Goal: Task Accomplishment & Management: Use online tool/utility

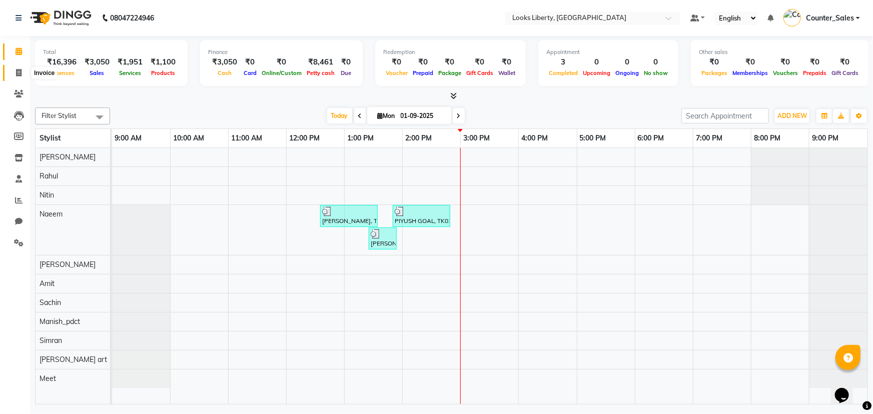
click at [20, 75] on icon at bounding box center [19, 73] width 6 height 8
select select "4321"
select select "service"
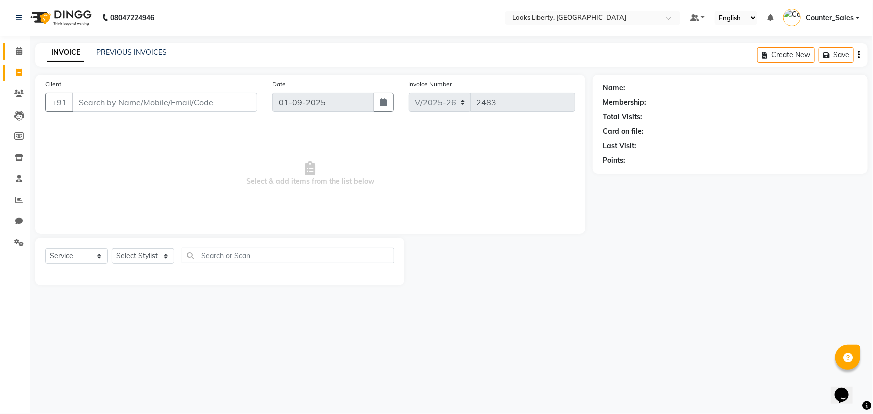
click at [7, 54] on link "Calendar" at bounding box center [15, 52] width 24 height 17
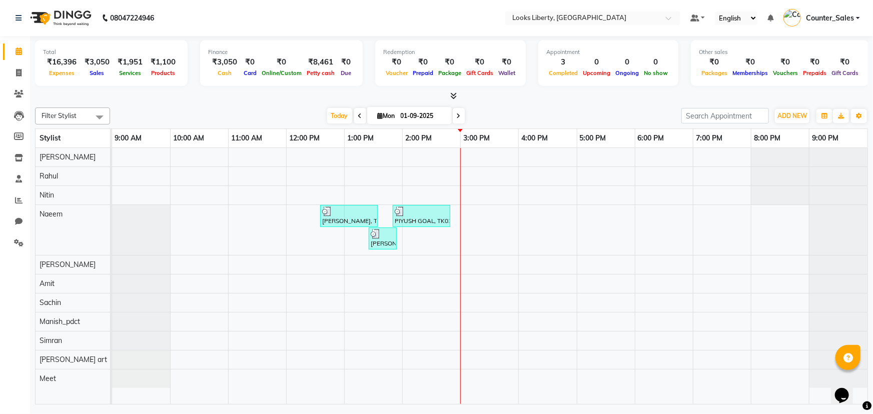
click at [452, 91] on span at bounding box center [451, 96] width 11 height 11
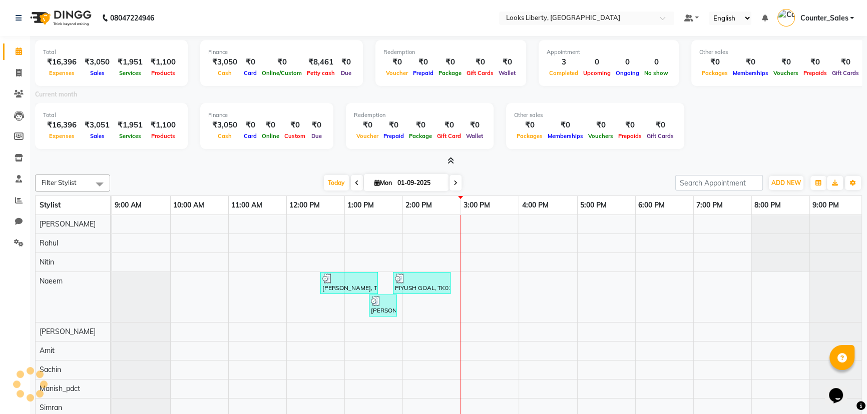
click at [449, 162] on icon at bounding box center [450, 161] width 7 height 8
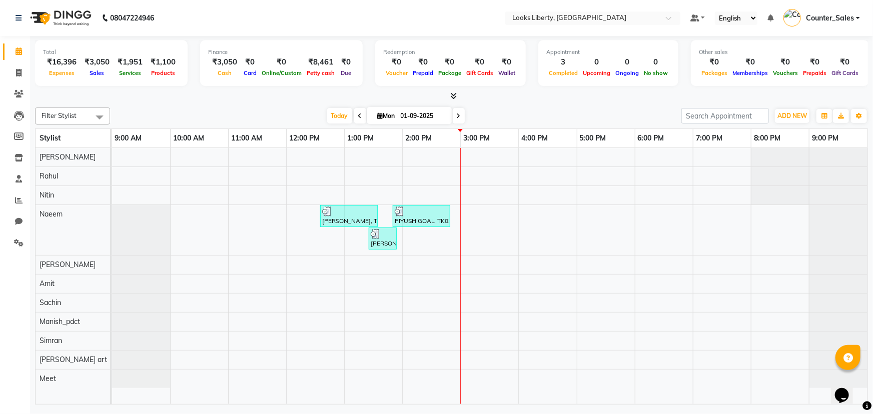
drag, startPoint x: 7, startPoint y: 83, endPoint x: 14, endPoint y: 82, distance: 7.5
click at [7, 83] on ul "Calendar Invoice Clients Leads Members Inventory Staff Reports Chat Settings Co…" at bounding box center [15, 150] width 30 height 218
click at [15, 78] on span at bounding box center [19, 74] width 18 height 12
select select "4321"
select select "service"
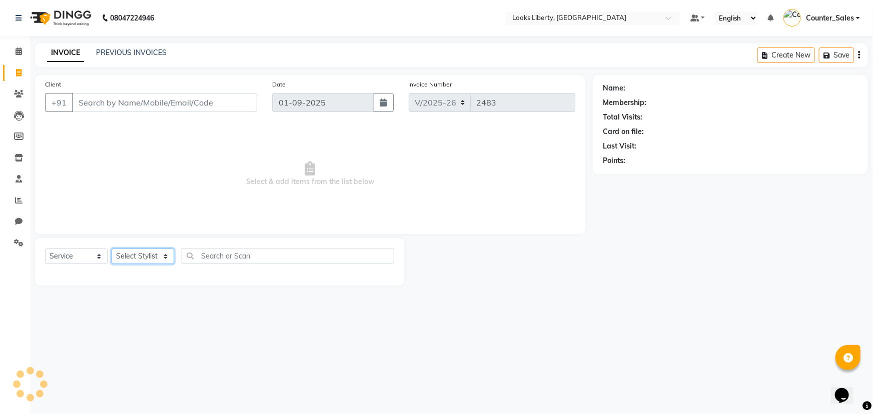
click at [167, 251] on select "Select Stylist" at bounding box center [143, 257] width 63 height 16
select select "57639"
click at [112, 249] on select "Select Stylist [PERSON_NAME] art Counter_Sales Manish_pdct Meet [PERSON_NAME] […" at bounding box center [143, 257] width 63 height 16
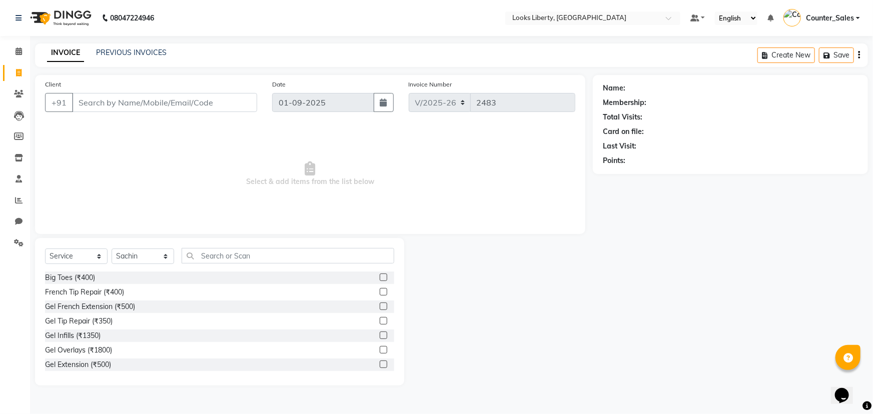
click at [260, 283] on div "Big Toes (₹400)" at bounding box center [219, 278] width 349 height 13
click at [255, 269] on div "Select Service Product Membership Package Voucher Prepaid Gift Card Select Styl…" at bounding box center [219, 260] width 349 height 24
click at [254, 264] on div "Select Service Product Membership Package Voucher Prepaid Gift Card Select Styl…" at bounding box center [219, 260] width 349 height 24
click at [250, 256] on input "text" at bounding box center [288, 256] width 213 height 16
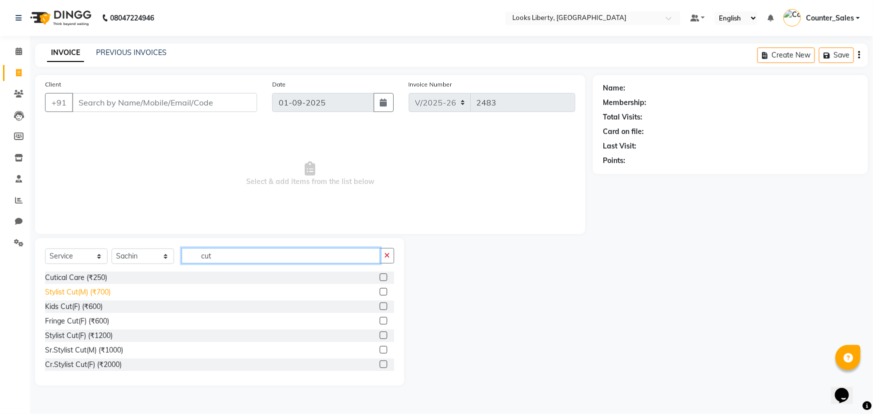
type input "cut"
drag, startPoint x: 96, startPoint y: 290, endPoint x: 239, endPoint y: 231, distance: 154.8
click at [98, 289] on div "Stylist Cut(M) (₹700)" at bounding box center [78, 292] width 66 height 11
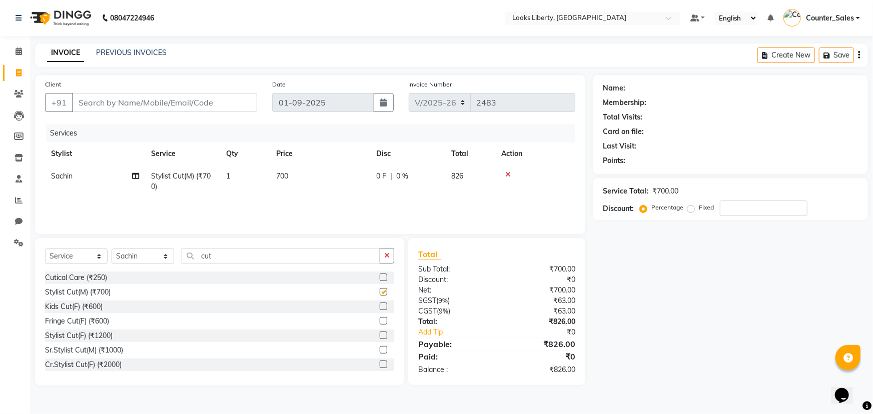
checkbox input "false"
click at [355, 160] on th "Price" at bounding box center [320, 154] width 100 height 23
click at [352, 169] on td "700" at bounding box center [320, 181] width 100 height 33
click at [350, 175] on td "700" at bounding box center [320, 181] width 100 height 33
select select "57639"
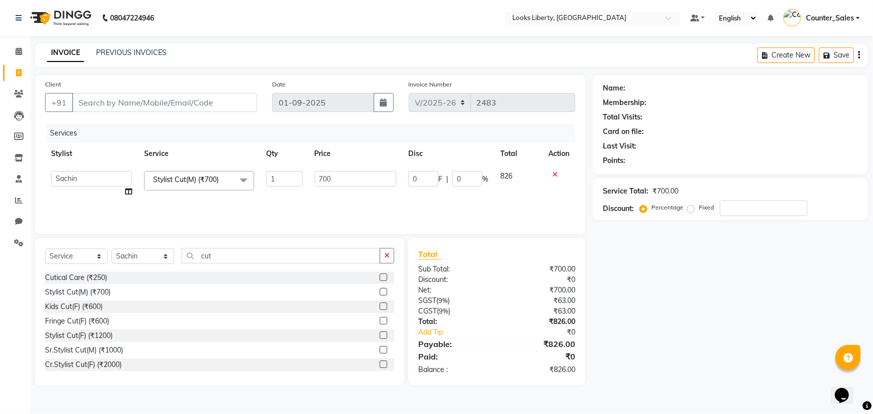
click at [349, 179] on input "700" at bounding box center [356, 179] width 82 height 16
type input "700800"
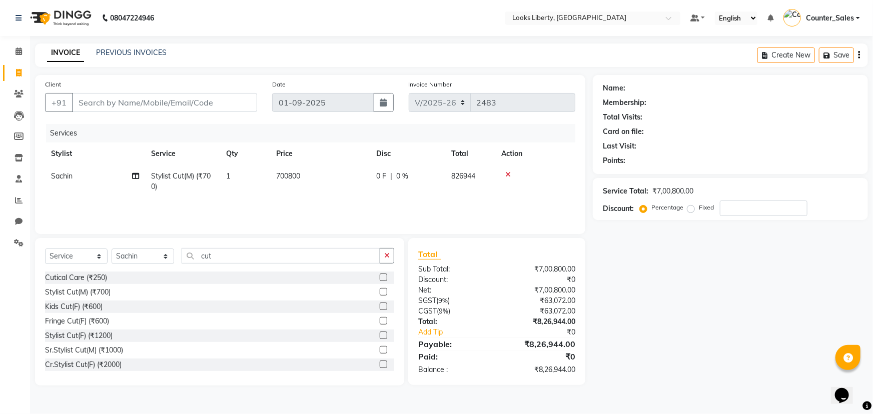
click at [355, 187] on td "700800" at bounding box center [320, 181] width 100 height 33
click at [354, 187] on td "700800" at bounding box center [320, 181] width 100 height 33
select select "57639"
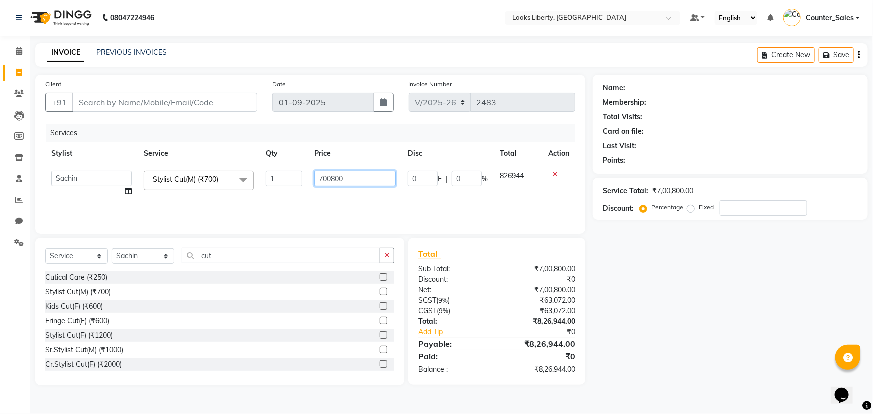
click at [348, 174] on input "700800" at bounding box center [355, 179] width 82 height 16
type input "800"
click at [542, 321] on div "₹8,26,944.00" at bounding box center [540, 322] width 86 height 11
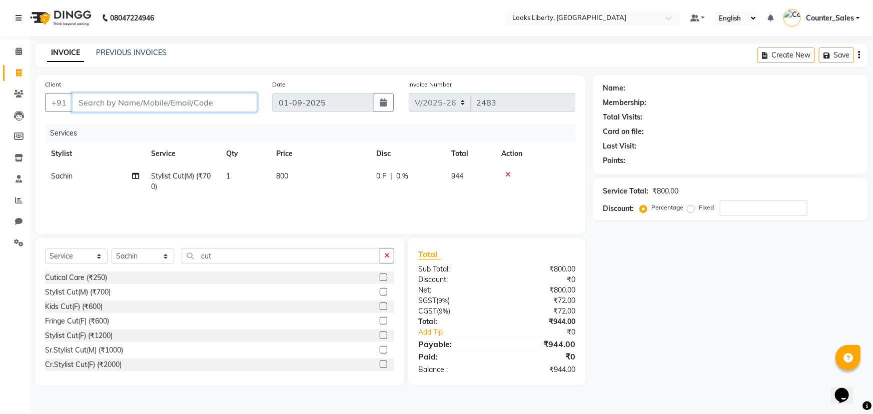
click at [221, 107] on input "Client" at bounding box center [164, 102] width 185 height 19
type input "9"
type input "0"
type input "9958173733"
click at [229, 105] on span "Add Client" at bounding box center [232, 103] width 40 height 10
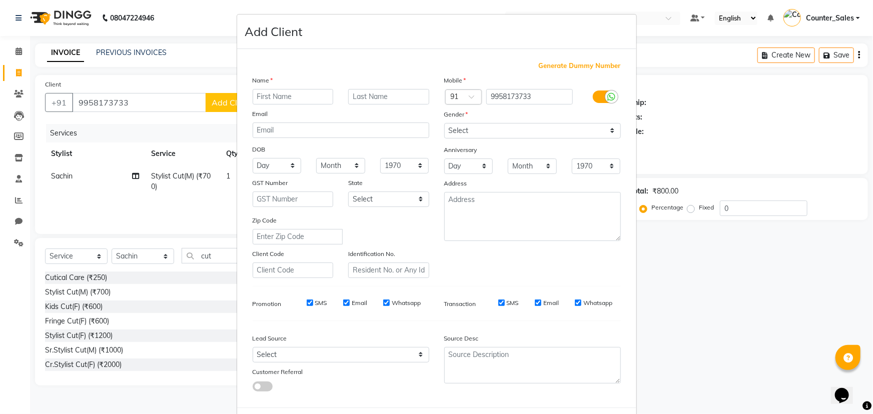
click at [267, 99] on input "text" at bounding box center [293, 97] width 81 height 16
type input "kriti"
click at [450, 137] on select "Select [DEMOGRAPHIC_DATA] [DEMOGRAPHIC_DATA] Other Prefer Not To Say" at bounding box center [532, 131] width 177 height 16
select select "[DEMOGRAPHIC_DATA]"
click at [444, 123] on select "Select [DEMOGRAPHIC_DATA] [DEMOGRAPHIC_DATA] Other Prefer Not To Say" at bounding box center [532, 131] width 177 height 16
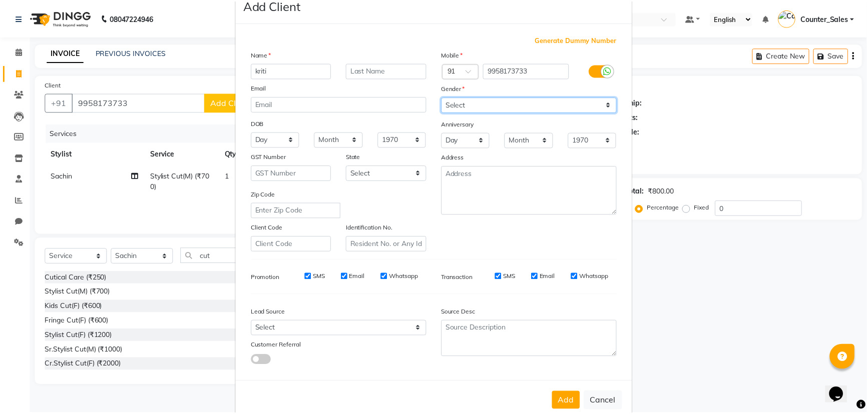
scroll to position [50, 0]
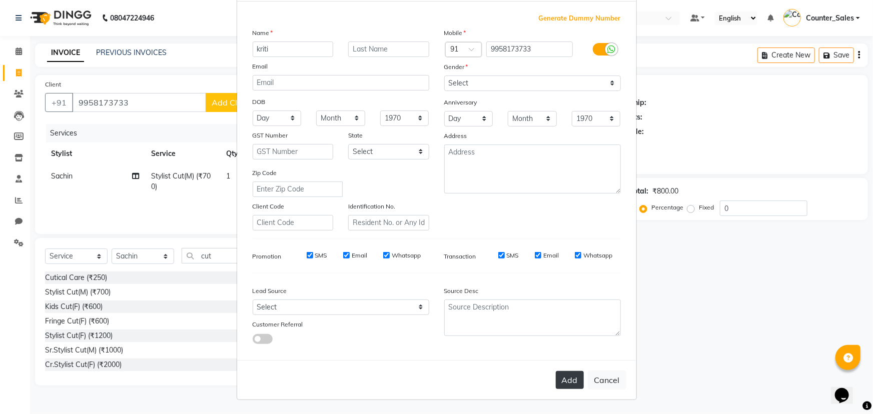
click at [563, 382] on button "Add" at bounding box center [570, 380] width 28 height 18
select select
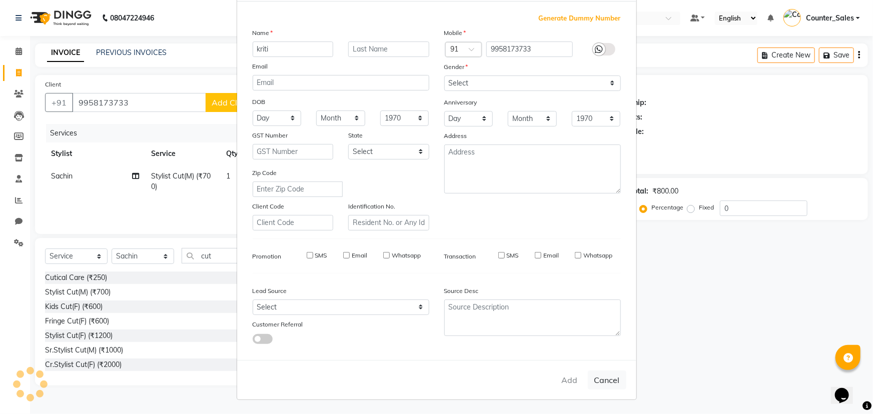
select select
checkbox input "false"
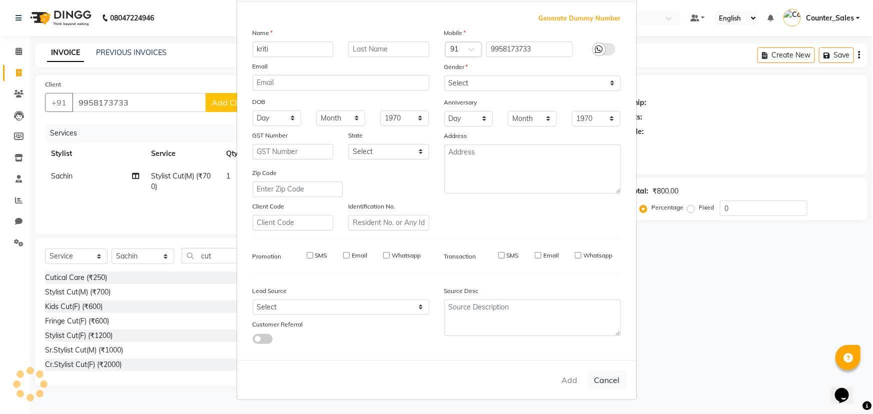
checkbox input "false"
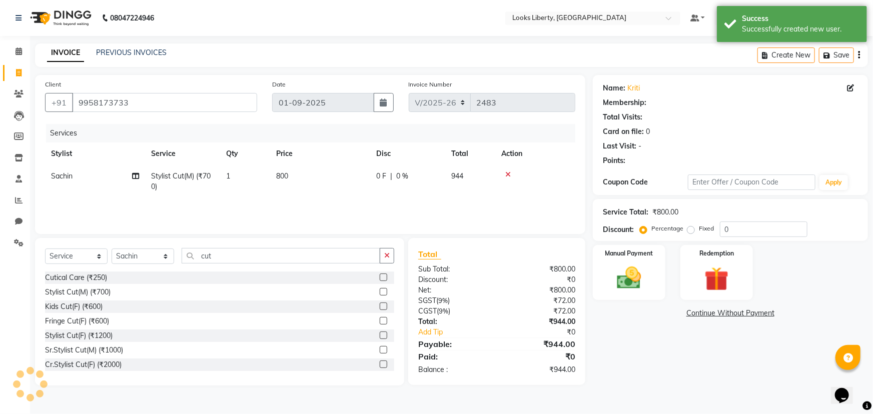
select select "1: Object"
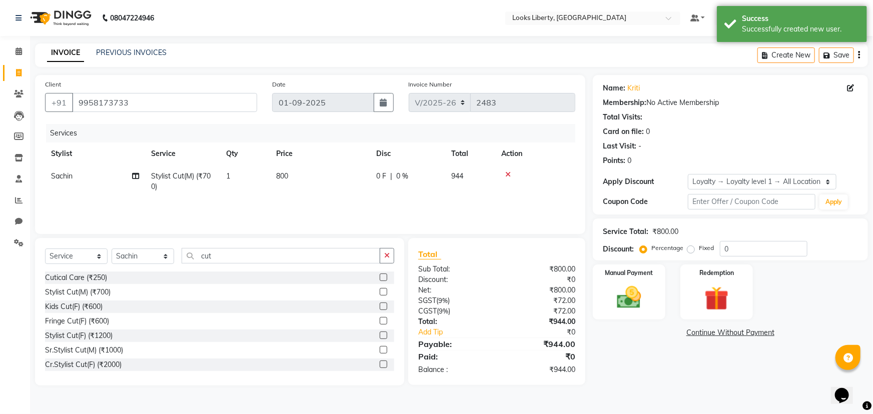
click at [699, 249] on label "Fixed" at bounding box center [706, 248] width 15 height 9
click at [692, 249] on input "Fixed" at bounding box center [693, 248] width 7 height 7
radio input "true"
click at [759, 260] on div "Service Total: ₹800.00 Discount: Percentage Fixed 0" at bounding box center [730, 240] width 275 height 42
click at [754, 255] on input "0" at bounding box center [764, 249] width 88 height 16
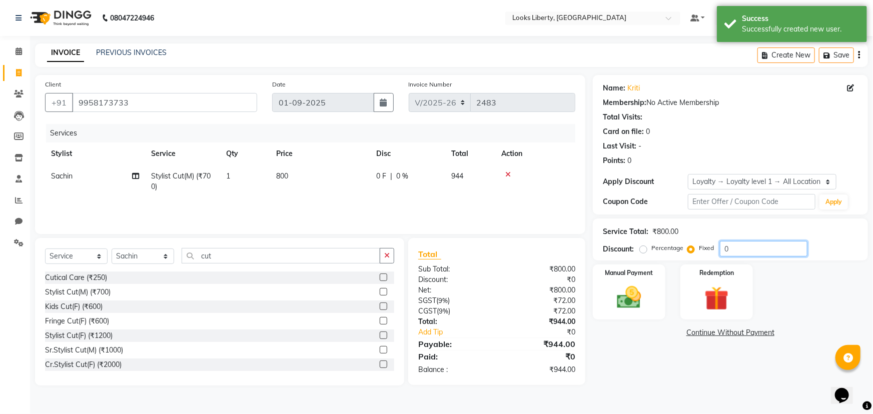
click at [754, 255] on input "0" at bounding box center [764, 249] width 88 height 16
type input "4"
click at [639, 289] on img at bounding box center [629, 297] width 41 height 29
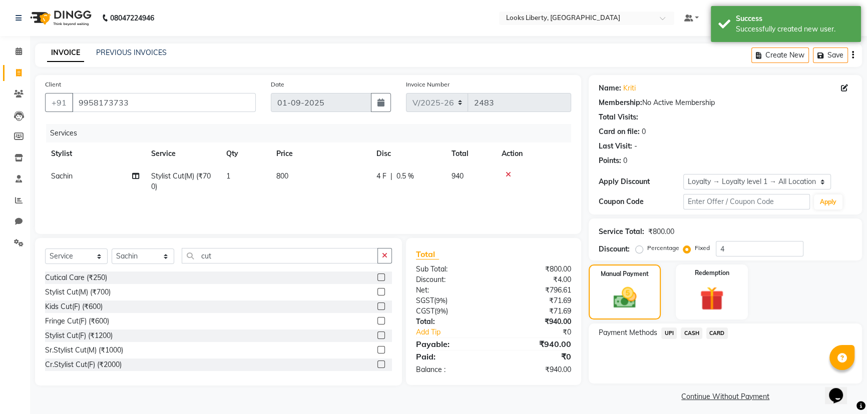
click at [671, 335] on span "UPI" at bounding box center [669, 334] width 16 height 12
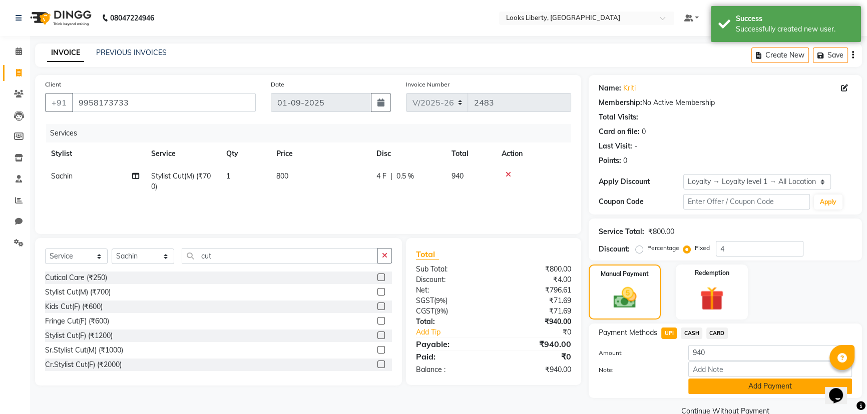
click at [691, 381] on button "Add Payment" at bounding box center [770, 387] width 164 height 16
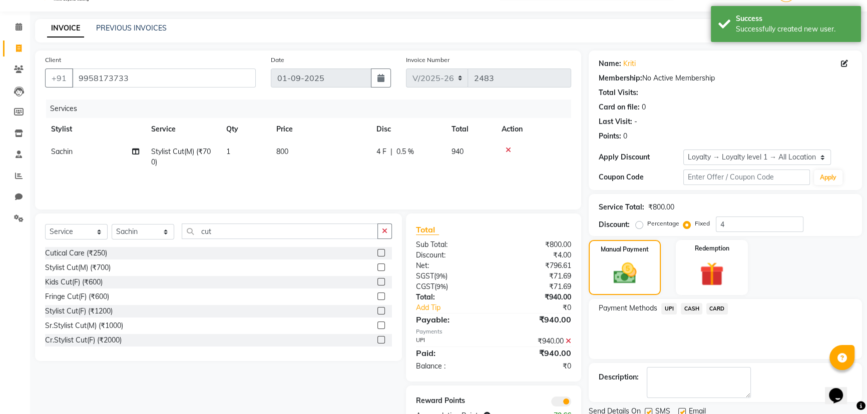
scroll to position [61, 0]
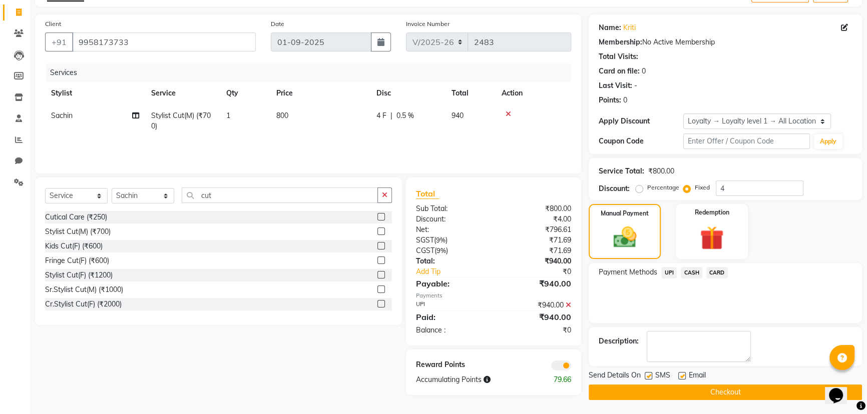
click at [605, 389] on button "Checkout" at bounding box center [725, 393] width 273 height 16
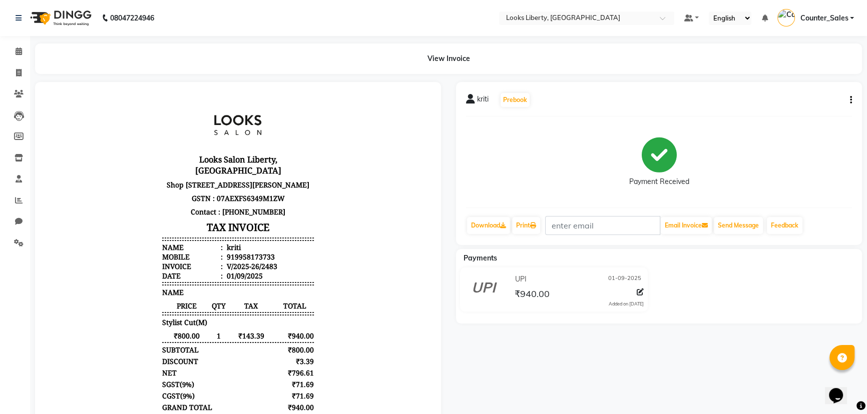
click at [31, 47] on div "View Invoice" at bounding box center [449, 59] width 842 height 31
click at [21, 53] on icon at bounding box center [19, 52] width 7 height 8
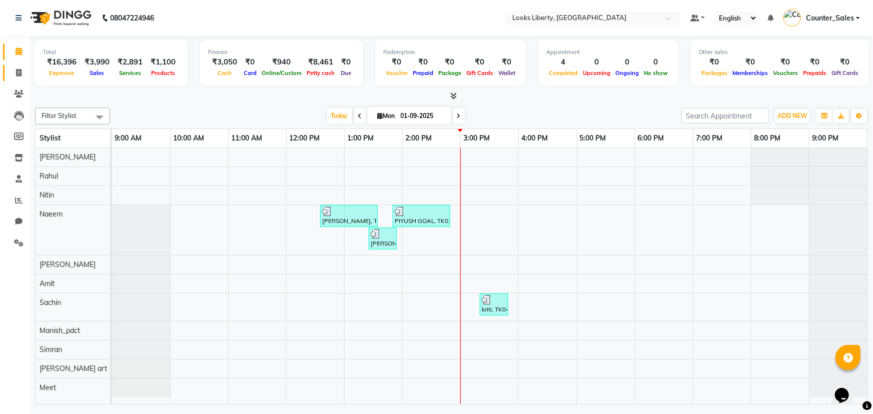
click at [22, 66] on link "Invoice" at bounding box center [15, 73] width 24 height 17
select select "4321"
select select "service"
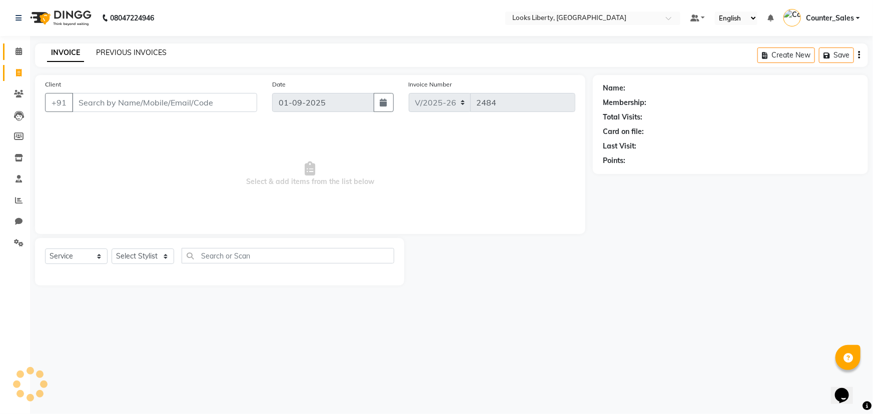
click at [107, 54] on link "PREVIOUS INVOICES" at bounding box center [131, 52] width 71 height 9
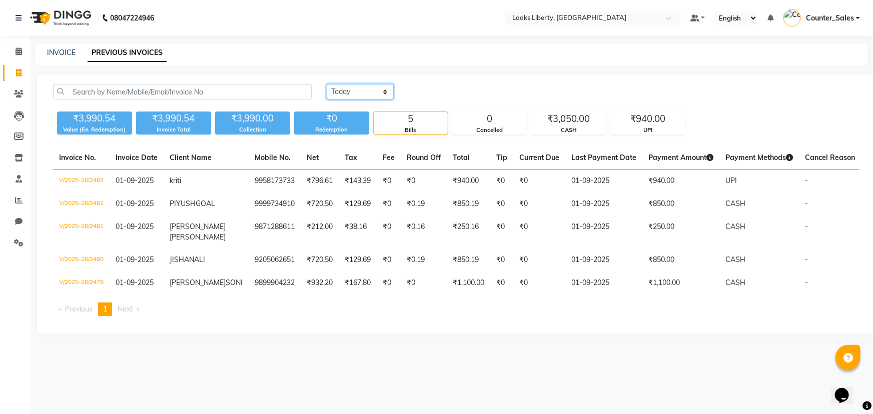
drag, startPoint x: 351, startPoint y: 87, endPoint x: 367, endPoint y: 98, distance: 19.3
click at [354, 87] on select "[DATE] [DATE] Custom Range" at bounding box center [360, 92] width 67 height 16
select select "[DATE]"
click at [327, 84] on select "[DATE] [DATE] Custom Range" at bounding box center [360, 92] width 67 height 16
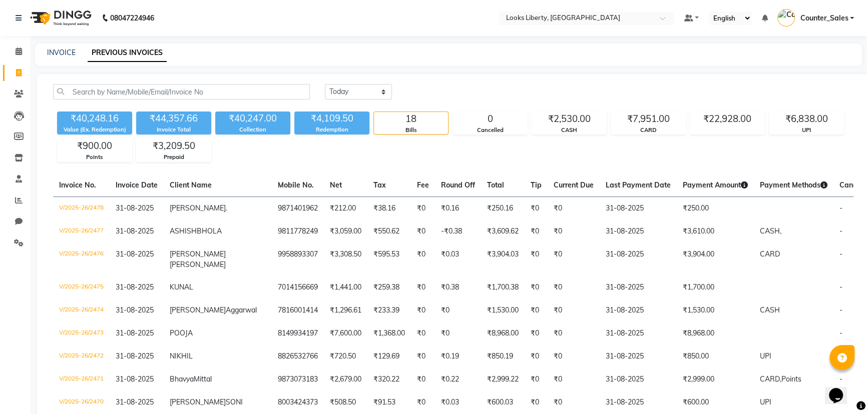
click at [76, 46] on div "INVOICE PREVIOUS INVOICES" at bounding box center [448, 55] width 827 height 23
click at [75, 48] on div "INVOICE PREVIOUS INVOICES" at bounding box center [442, 53] width 815 height 11
click at [71, 50] on link "INVOICE" at bounding box center [61, 52] width 29 height 9
select select "4321"
select select "service"
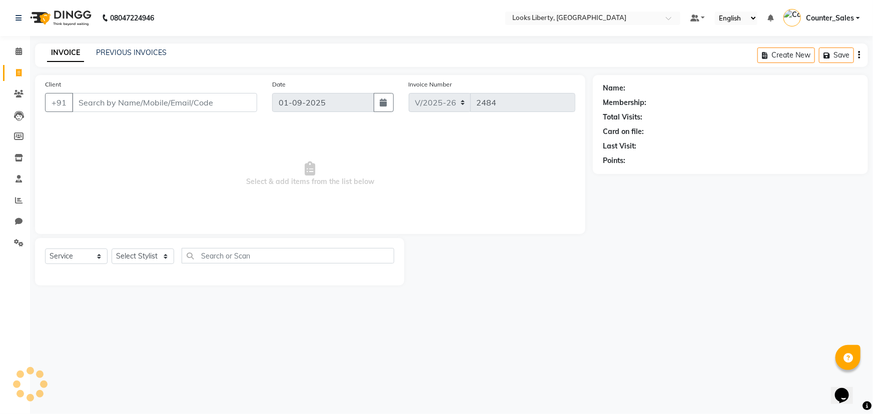
click at [89, 108] on input "Client" at bounding box center [164, 102] width 185 height 19
type input "+"
click at [97, 104] on input "9810777" at bounding box center [139, 102] width 134 height 19
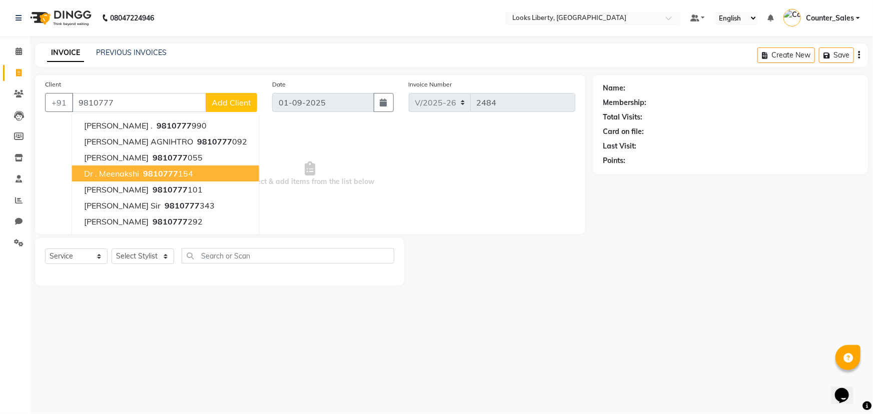
click at [159, 170] on span "9810777" at bounding box center [160, 174] width 35 height 10
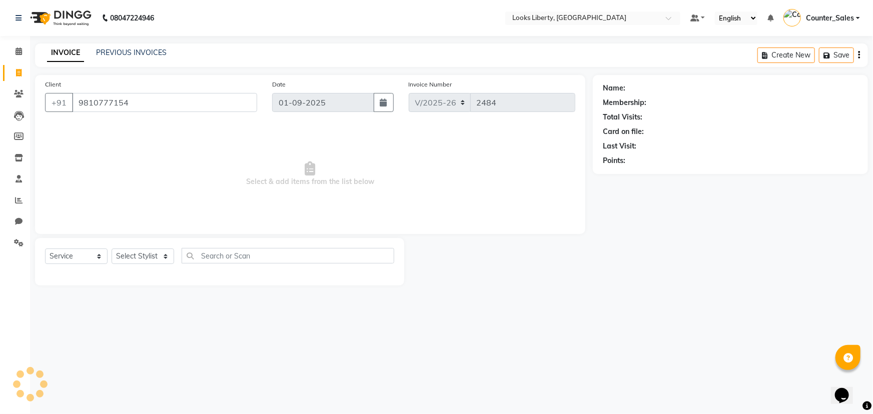
type input "9810777154"
select select "1: Object"
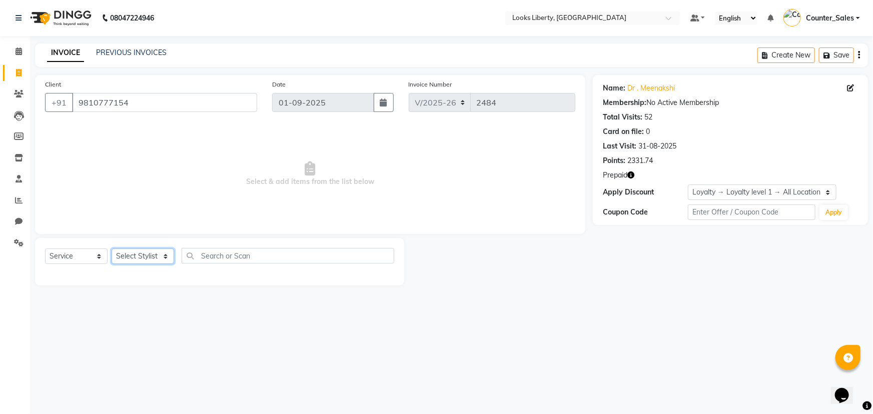
click at [155, 261] on select "Select Stylist [PERSON_NAME] art Counter_Sales Manish_pdct Meet [PERSON_NAME] […" at bounding box center [143, 257] width 63 height 16
select select "24334"
click at [112, 249] on select "Select Stylist [PERSON_NAME] art Counter_Sales Manish_pdct Meet [PERSON_NAME] […" at bounding box center [143, 257] width 63 height 16
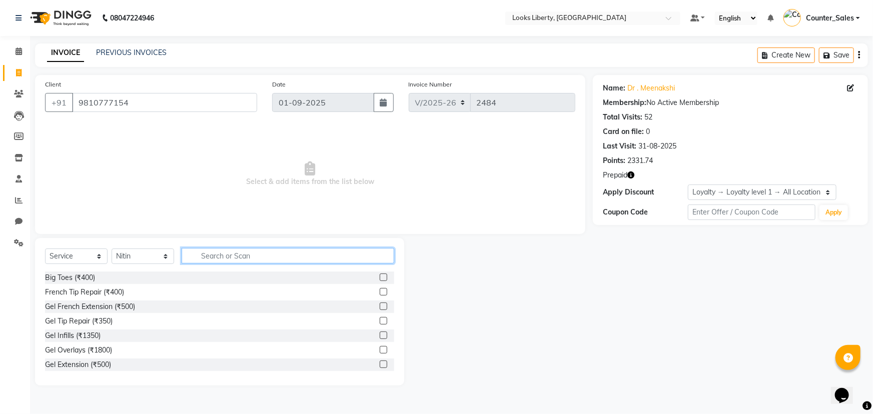
click at [214, 258] on input "text" at bounding box center [288, 256] width 213 height 16
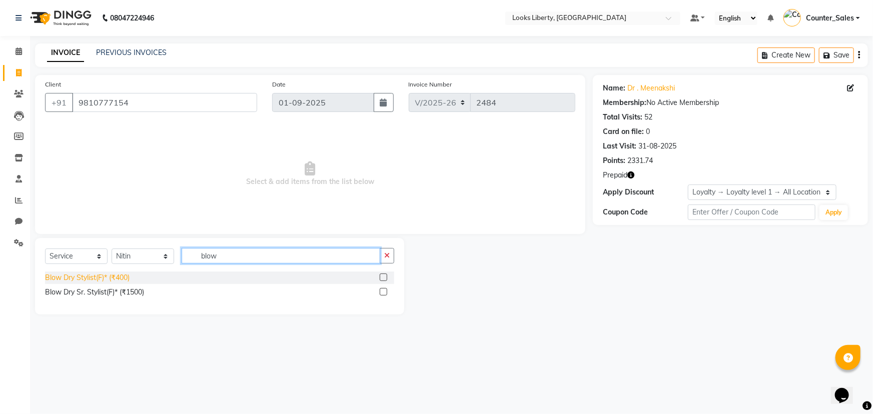
type input "blow"
click at [119, 280] on div "Blow Dry Stylist(F)* (₹400)" at bounding box center [87, 278] width 85 height 11
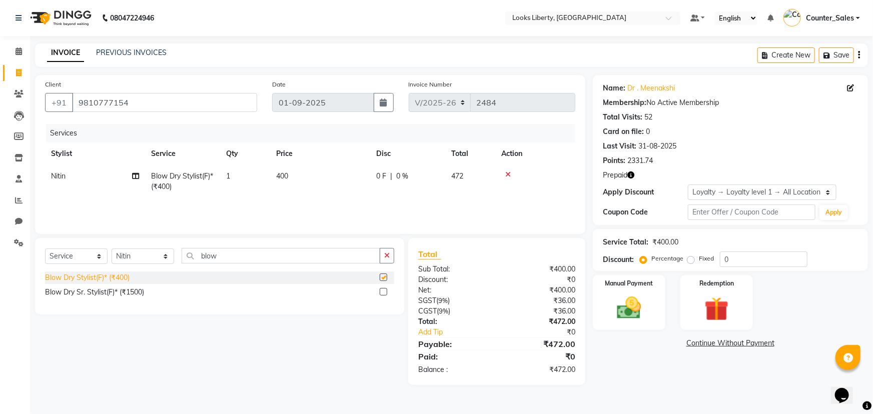
checkbox input "false"
click at [90, 177] on td "Nitin" at bounding box center [95, 181] width 100 height 33
select select "24334"
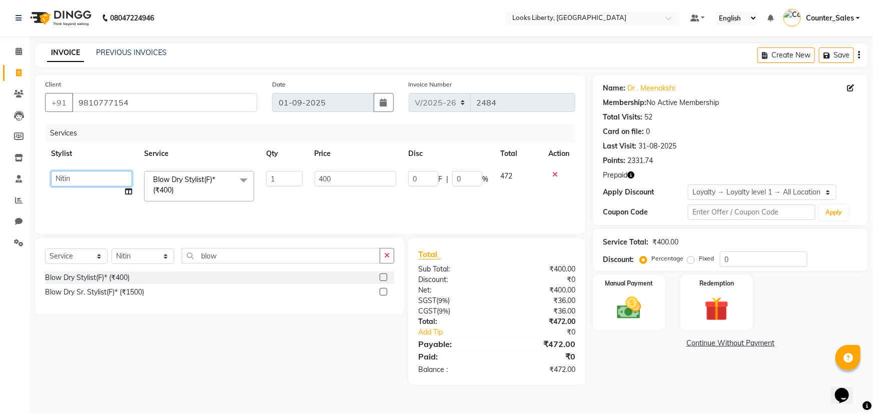
click at [90, 177] on select "[PERSON_NAME] art Counter_Sales Manish_pdct Meet [PERSON_NAME] [PERSON_NAME] Ra…" at bounding box center [91, 179] width 81 height 16
select select "57639"
click at [197, 258] on input "blow" at bounding box center [281, 256] width 199 height 16
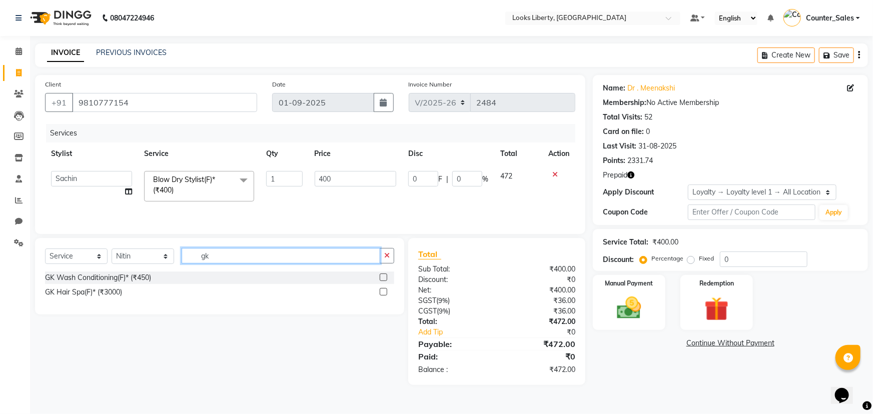
type input "gk"
click at [78, 285] on div "GK Wash Conditioning(F)* (₹450) GK Hair Spa(F)* (₹3000)" at bounding box center [219, 286] width 349 height 29
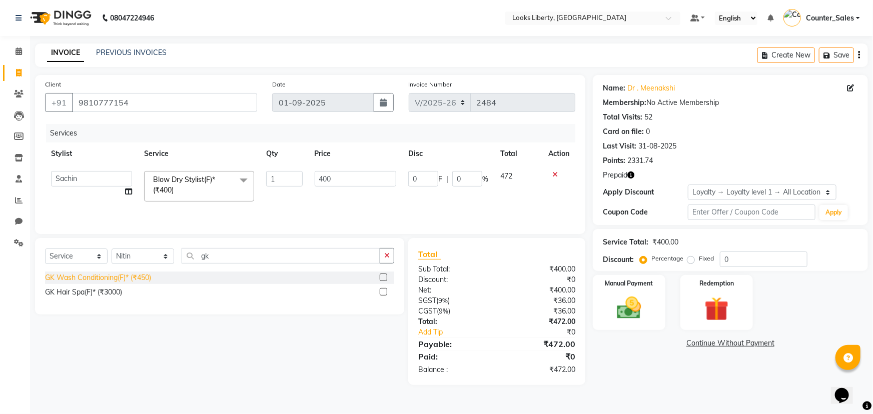
click at [80, 281] on div "GK Wash Conditioning(F)* (₹450)" at bounding box center [98, 278] width 106 height 11
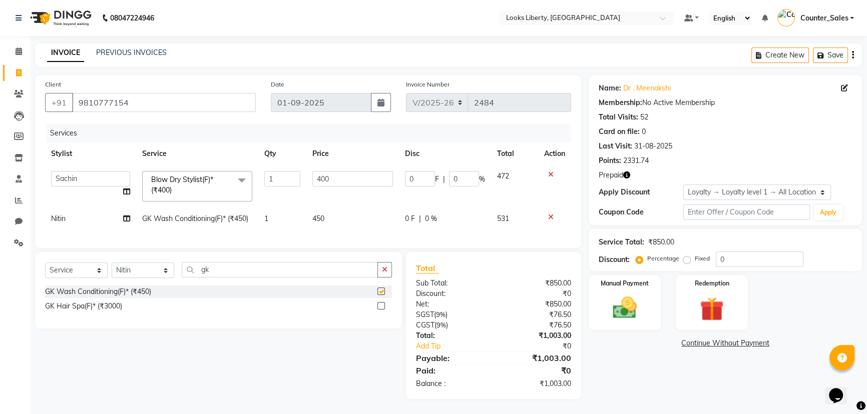
checkbox input "false"
click at [333, 216] on td "450" at bounding box center [352, 219] width 93 height 23
select select "24334"
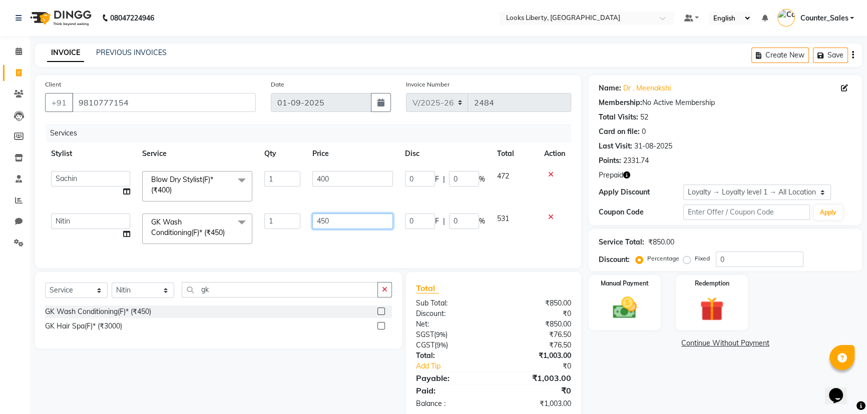
click at [364, 214] on input "450" at bounding box center [352, 222] width 81 height 16
click at [363, 213] on td "450" at bounding box center [352, 229] width 93 height 43
select select "24334"
type input "500"
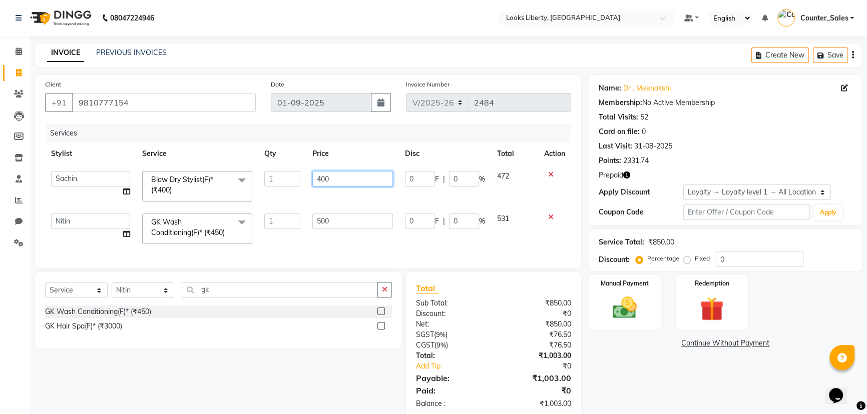
click at [347, 174] on td "400" at bounding box center [352, 186] width 93 height 43
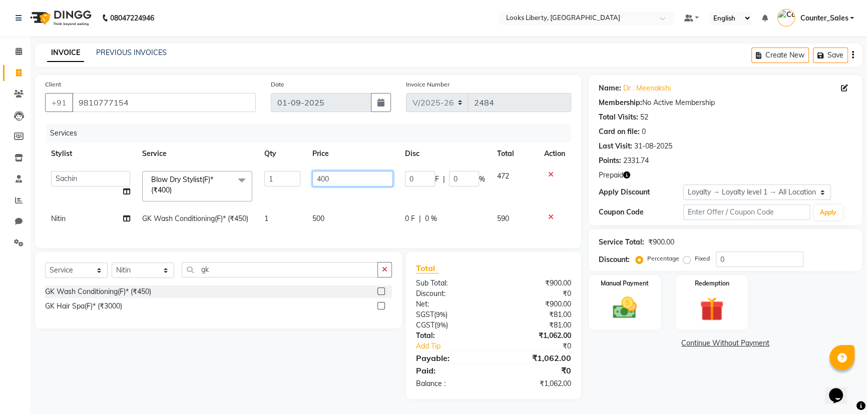
click at [346, 176] on input "400" at bounding box center [352, 179] width 81 height 16
click at [346, 177] on input "400" at bounding box center [352, 179] width 81 height 16
type input "550"
click at [465, 289] on div "Sub Total:" at bounding box center [450, 283] width 85 height 11
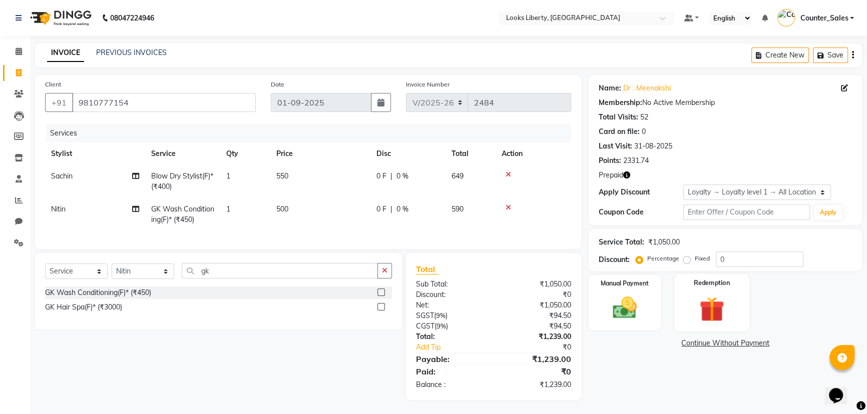
click at [677, 305] on div "Manual Payment Redemption" at bounding box center [725, 302] width 288 height 55
click at [712, 315] on img at bounding box center [712, 309] width 41 height 31
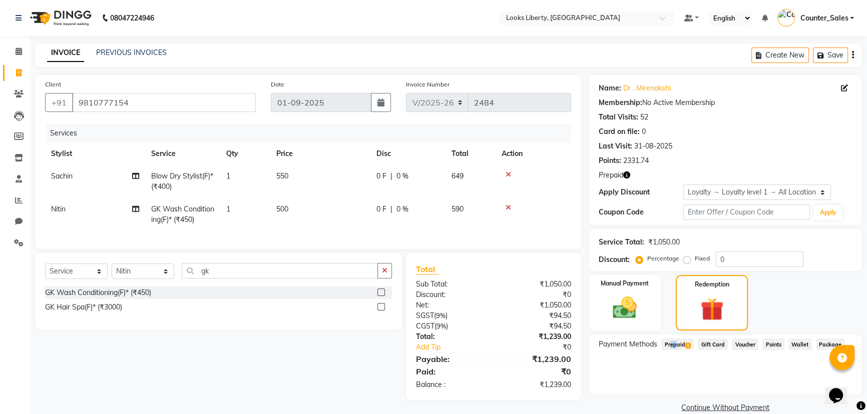
click at [672, 341] on span "Prepaid 1" at bounding box center [677, 345] width 33 height 12
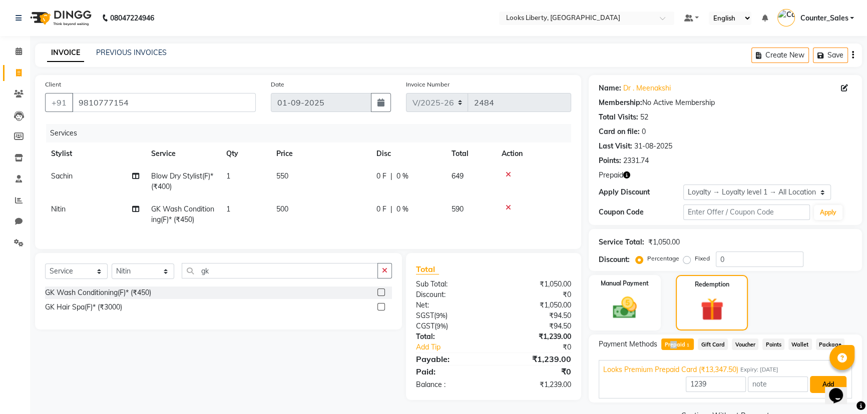
click at [815, 383] on button "Add" at bounding box center [828, 384] width 37 height 17
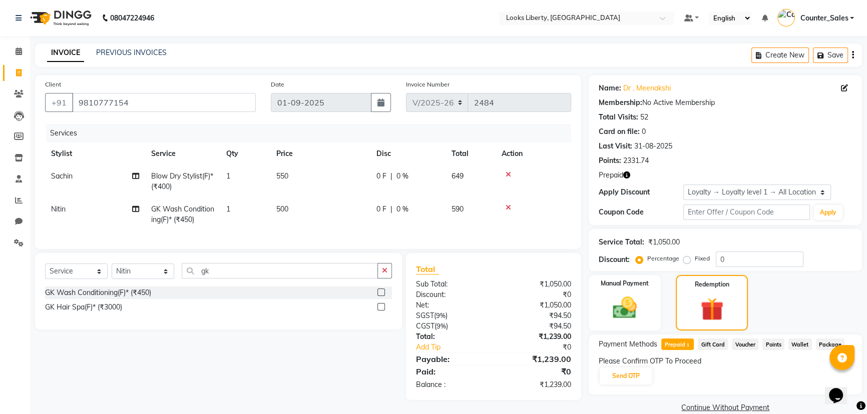
click at [483, 311] on div "Net:" at bounding box center [450, 305] width 85 height 11
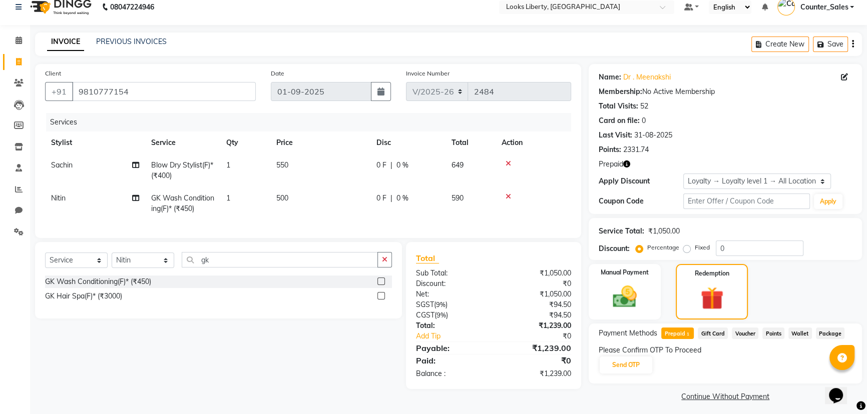
scroll to position [16, 0]
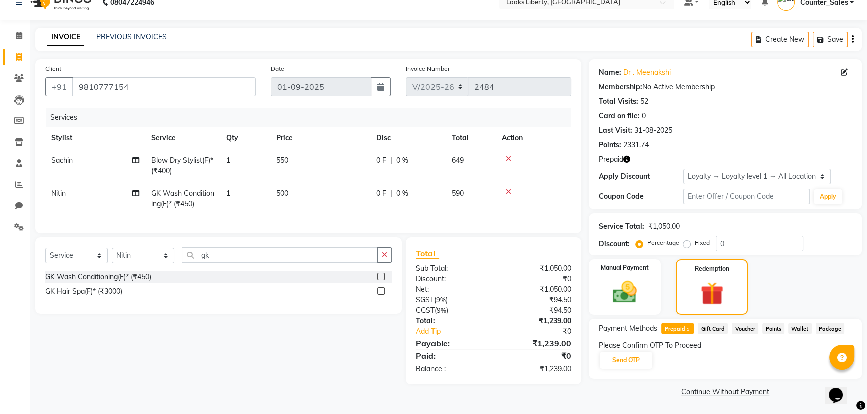
click at [629, 161] on icon "button" at bounding box center [626, 159] width 7 height 7
click at [627, 364] on button "Send OTP" at bounding box center [626, 360] width 53 height 17
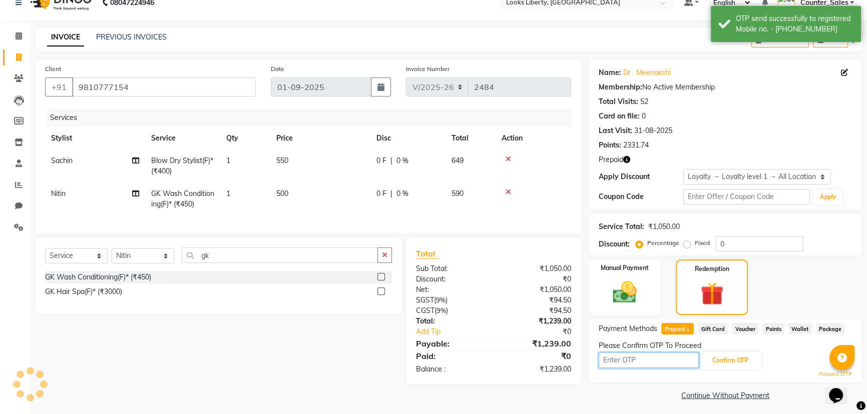
click at [627, 361] on input "text" at bounding box center [649, 361] width 100 height 16
type input "7755"
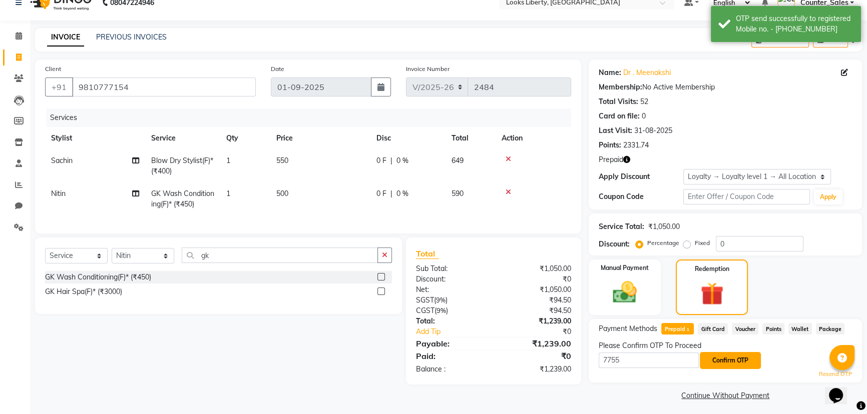
click at [716, 354] on button "Confirm OTP" at bounding box center [730, 360] width 61 height 17
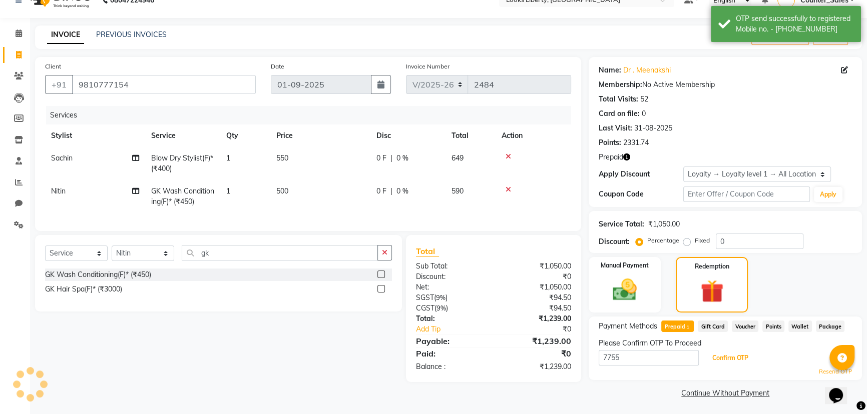
scroll to position [19, 0]
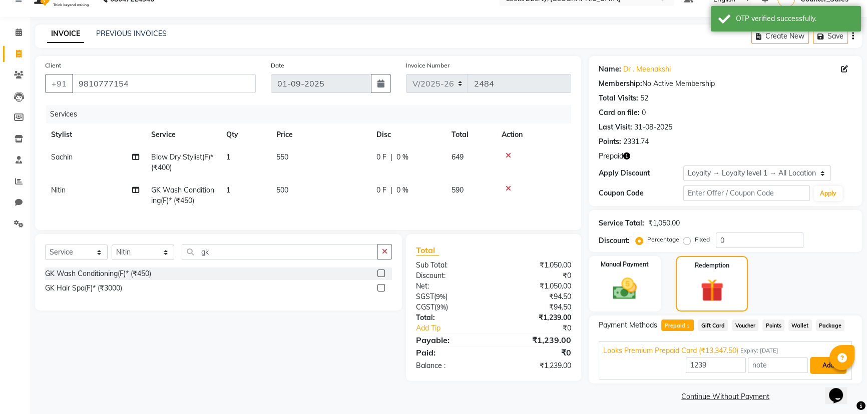
click at [811, 363] on button "Add" at bounding box center [828, 365] width 37 height 17
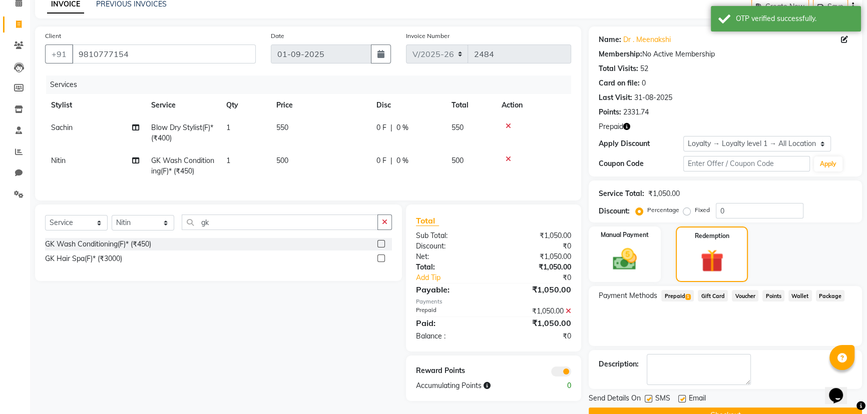
scroll to position [72, 0]
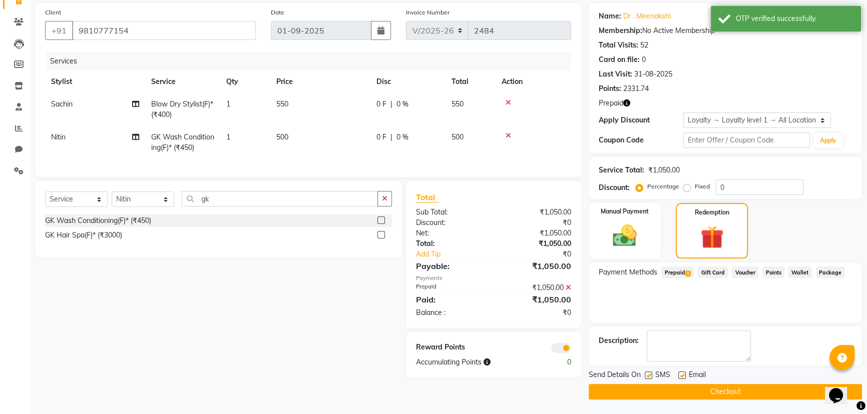
click at [652, 384] on button "Checkout" at bounding box center [725, 392] width 273 height 16
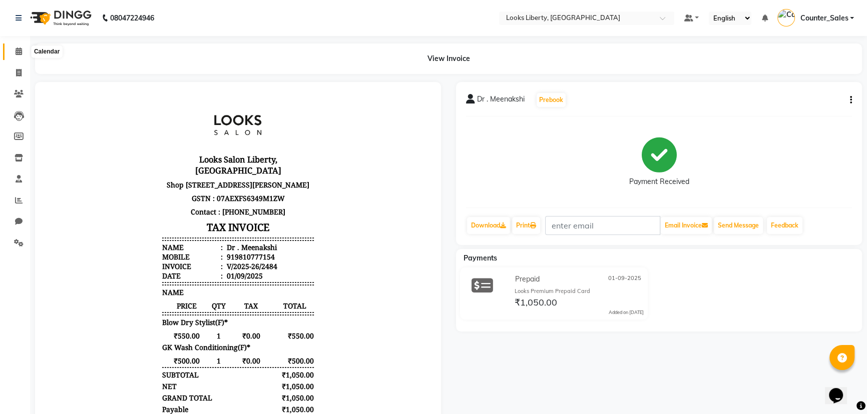
click at [22, 51] on span at bounding box center [19, 52] width 18 height 12
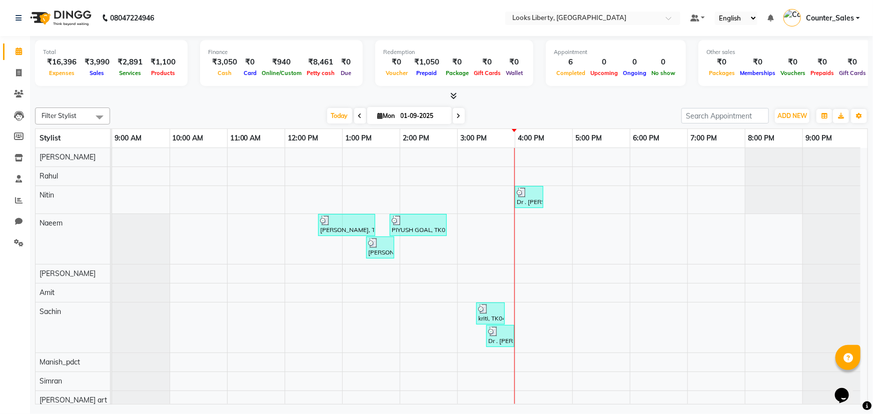
click at [5, 64] on li "Invoice" at bounding box center [15, 74] width 30 height 22
click at [8, 67] on link "Invoice" at bounding box center [15, 73] width 24 height 17
select select "service"
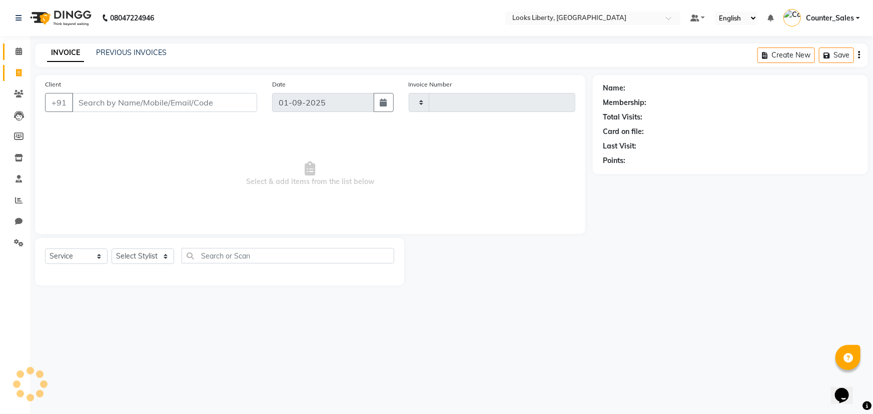
type input "2485"
select select "4321"
click at [111, 56] on link "PREVIOUS INVOICES" at bounding box center [131, 52] width 71 height 9
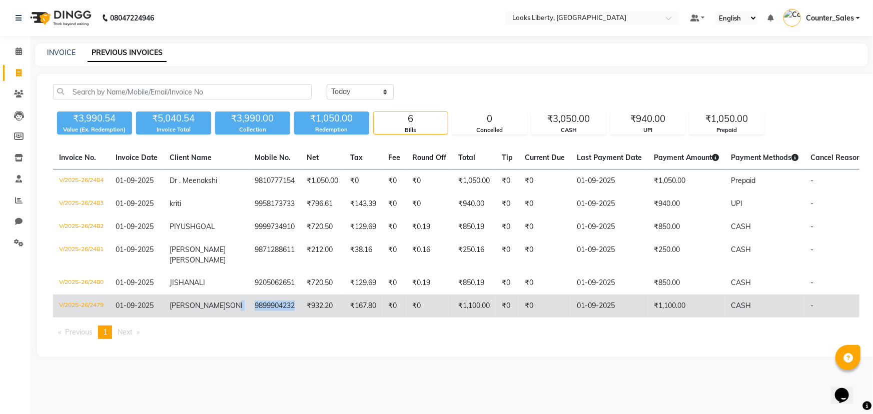
drag, startPoint x: 209, startPoint y: 308, endPoint x: 275, endPoint y: 308, distance: 66.6
click at [275, 308] on tr "V/2025-26/2479 [DATE] [PERSON_NAME] 9899904232 ₹932.20 ₹167.80 ₹0 ₹0 ₹1,100.00 …" at bounding box center [476, 306] width 847 height 23
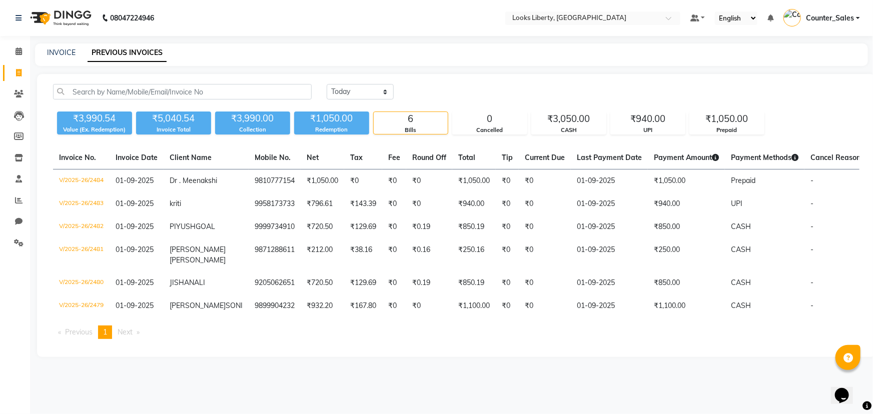
click at [16, 63] on li "Invoice" at bounding box center [15, 74] width 30 height 22
click at [60, 57] on link "INVOICE" at bounding box center [61, 52] width 29 height 9
select select "service"
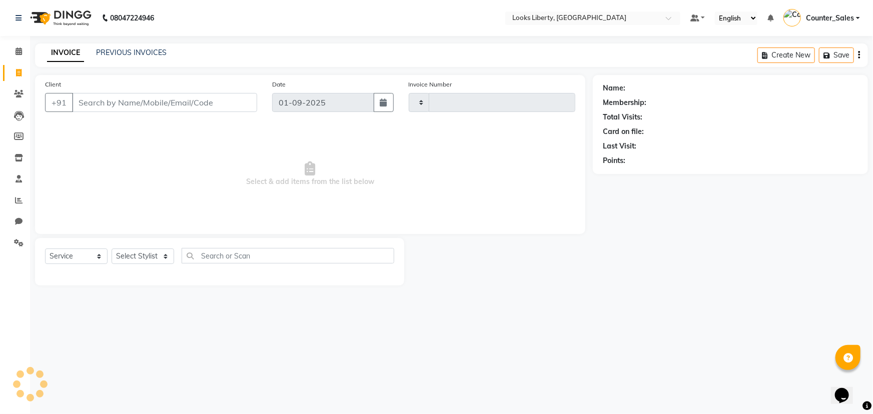
type input "2485"
select select "4321"
click at [61, 55] on link "INVOICE" at bounding box center [65, 53] width 37 height 18
click at [121, 111] on input "Client" at bounding box center [164, 102] width 185 height 19
click at [150, 134] on span "Select & add items from the list below" at bounding box center [310, 177] width 530 height 100
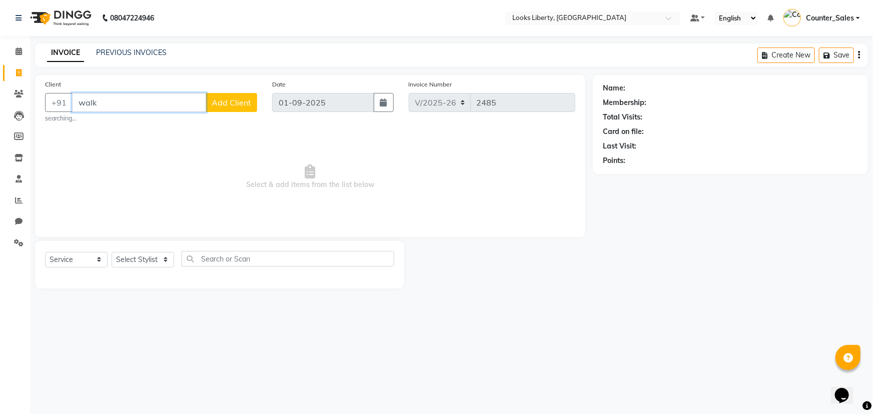
click at [136, 107] on input "walk" at bounding box center [139, 102] width 134 height 19
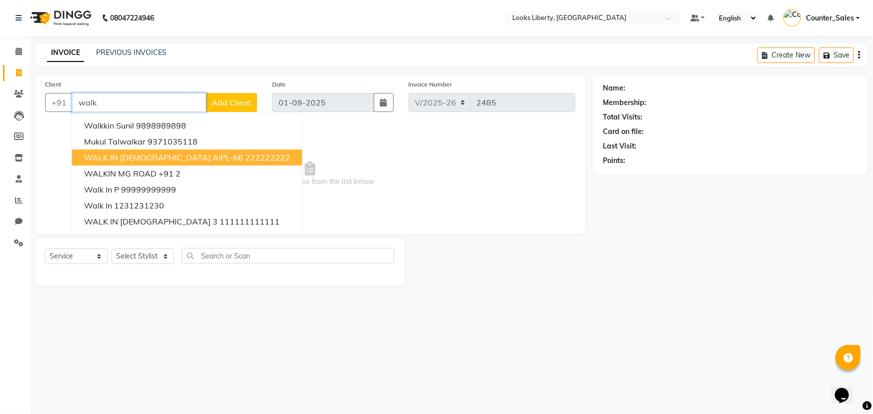
drag, startPoint x: 140, startPoint y: 152, endPoint x: 132, endPoint y: 160, distance: 11.3
click at [140, 151] on button "WALK IN [DEMOGRAPHIC_DATA] AIPL-66 222222222" at bounding box center [187, 158] width 230 height 16
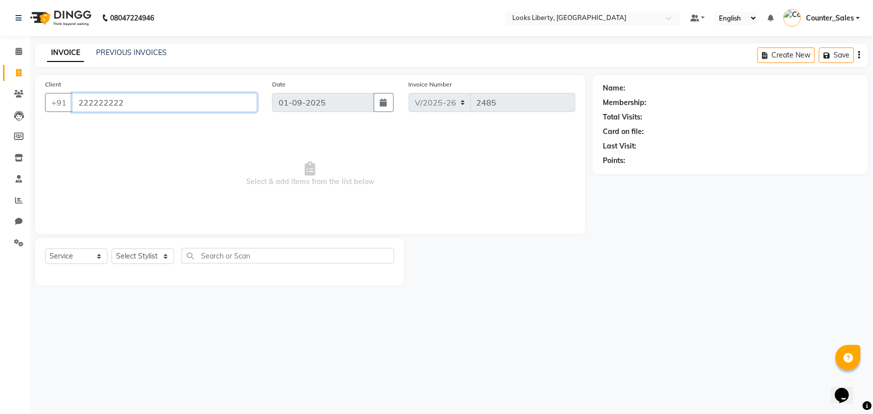
type input "222222222"
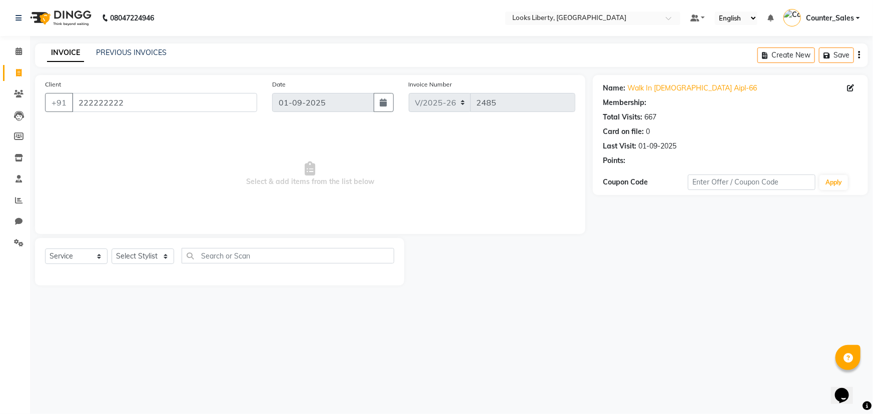
select select "1: Object"
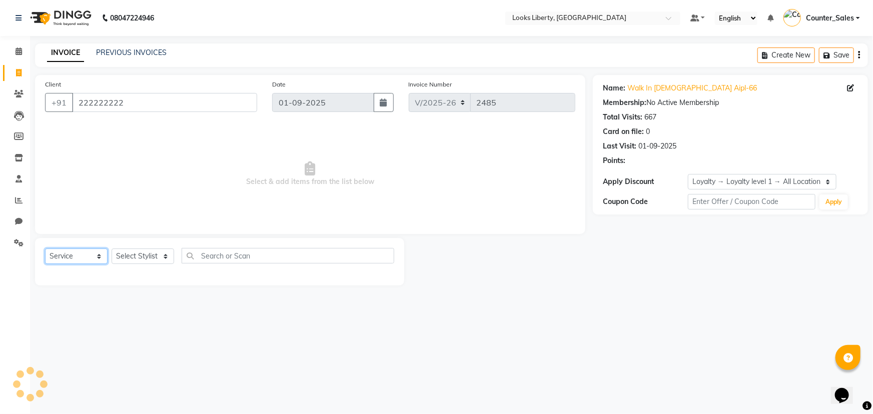
drag, startPoint x: 84, startPoint y: 254, endPoint x: 90, endPoint y: 255, distance: 5.7
click at [84, 255] on select "Select Service Product Membership Package Voucher Prepaid Gift Card" at bounding box center [76, 257] width 63 height 16
click at [122, 255] on select "Select Stylist [PERSON_NAME] art Counter_Sales Manish_pdct Meet [PERSON_NAME] […" at bounding box center [143, 257] width 63 height 16
select select "57639"
click at [112, 249] on select "Select Stylist [PERSON_NAME] art Counter_Sales Manish_pdct Meet [PERSON_NAME] […" at bounding box center [143, 257] width 63 height 16
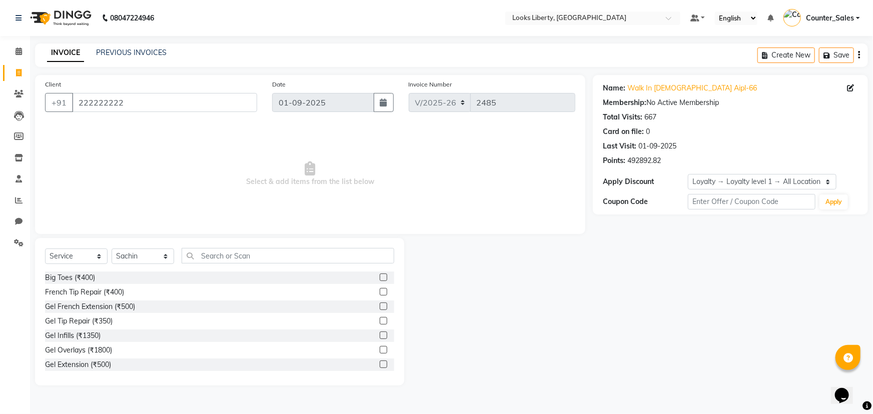
click at [110, 285] on div "Big Toes (₹400) French Tip Repair (₹400) Gel French Extension (₹500) Gel Tip Re…" at bounding box center [219, 322] width 349 height 100
click at [110, 286] on div "French Tip Repair (₹400)" at bounding box center [219, 292] width 349 height 13
click at [115, 288] on div "French Tip Repair (₹400)" at bounding box center [84, 292] width 79 height 11
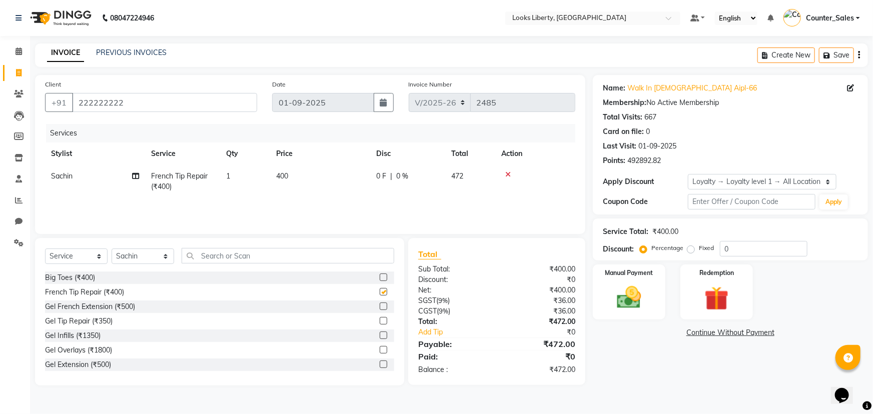
checkbox input "false"
click at [661, 299] on div "Manual Payment" at bounding box center [630, 293] width 76 height 58
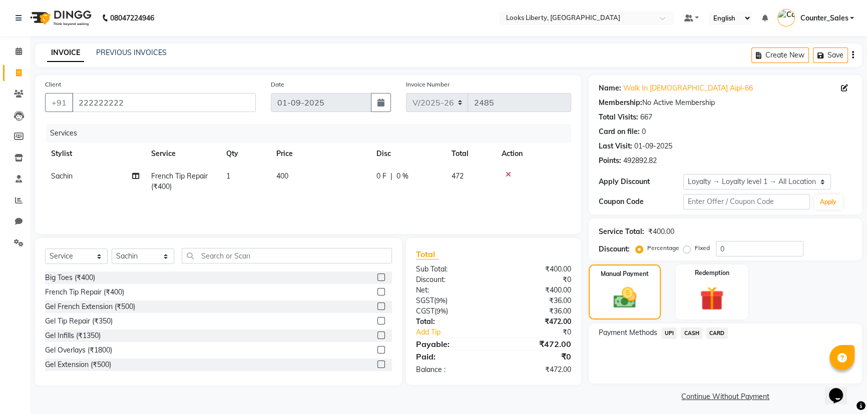
click at [32, 55] on main "INVOICE PREVIOUS INVOICES Create New Save Client [PHONE_NUMBER] Date [DATE] Inv…" at bounding box center [448, 232] width 837 height 376
click at [23, 52] on span at bounding box center [19, 52] width 18 height 12
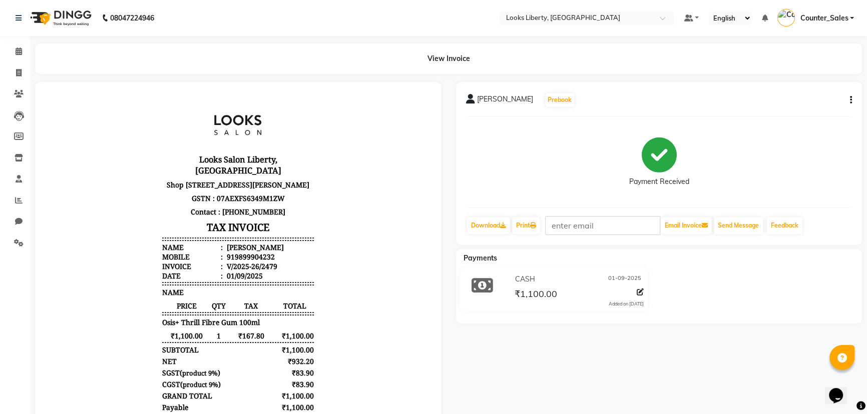
click at [245, 258] on div "919899904232" at bounding box center [250, 257] width 50 height 10
copy div "919899904232"
click at [10, 99] on span at bounding box center [19, 95] width 18 height 12
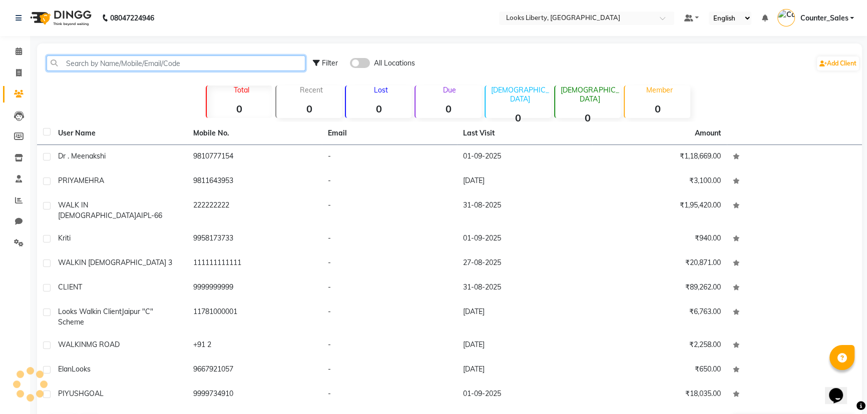
paste input "919899904232"
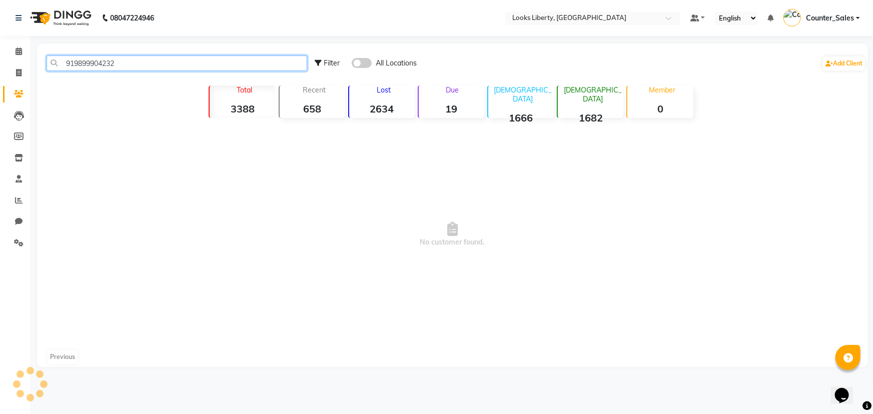
click at [72, 64] on input "919899904232" at bounding box center [177, 64] width 261 height 16
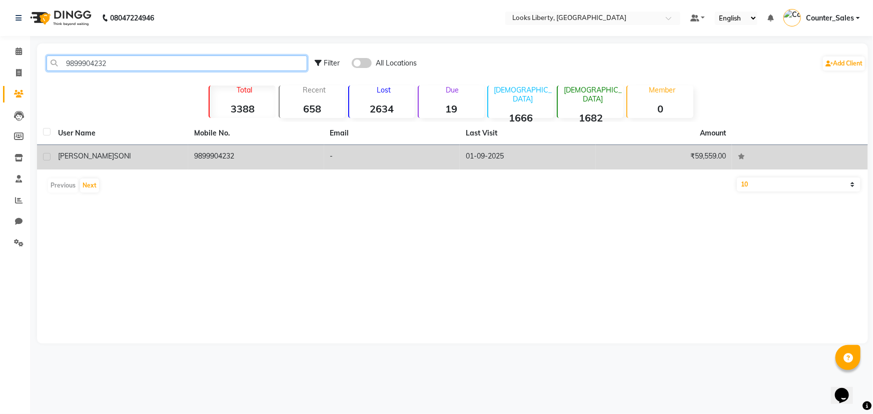
type input "9899904232"
drag, startPoint x: 140, startPoint y: 145, endPoint x: 148, endPoint y: 152, distance: 10.6
click at [142, 147] on td "ANSHUL SONI" at bounding box center [120, 157] width 136 height 25
click at [188, 152] on td "9899904232" at bounding box center [256, 157] width 136 height 25
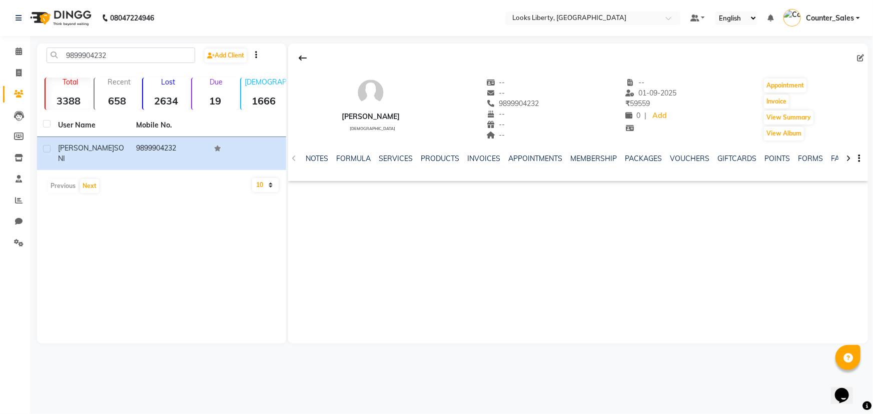
click at [674, 165] on div "NOTES FORMULA SERVICES PRODUCTS INVOICES APPOINTMENTS MEMBERSHIP PACKAGES VOUCH…" at bounding box center [566, 163] width 521 height 19
click at [674, 162] on link "VOUCHERS" at bounding box center [690, 158] width 40 height 9
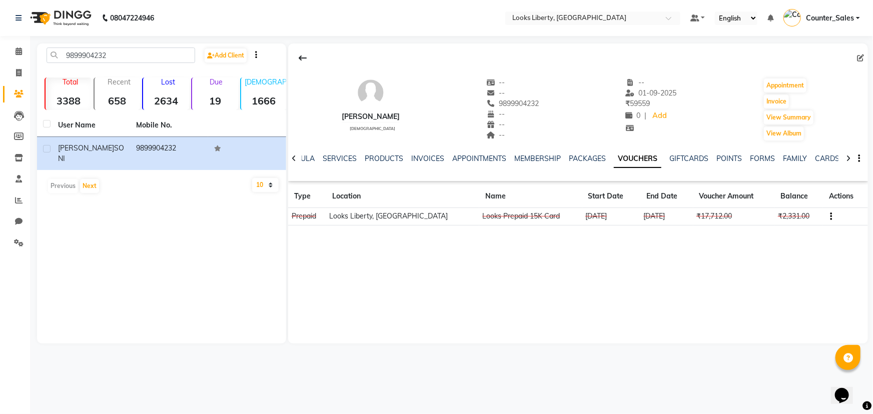
click at [396, 114] on div "ANSHUL SONI male -- -- 9899904232 -- -- -- -- 01-09-2025 ₹ 59559 0 | Add Appoin…" at bounding box center [578, 105] width 580 height 74
click at [394, 114] on div "ANSHUL SONI male -- -- 9899904232 -- -- -- -- 01-09-2025 ₹ 59559 0 | Add Appoin…" at bounding box center [578, 105] width 580 height 74
click at [389, 115] on div "ANSHUL SONI male -- -- 9899904232 -- -- -- -- 01-09-2025 ₹ 59559 0 | Add Appoin…" at bounding box center [578, 105] width 580 height 74
click at [389, 115] on div "ANSHUL SONI" at bounding box center [371, 117] width 58 height 11
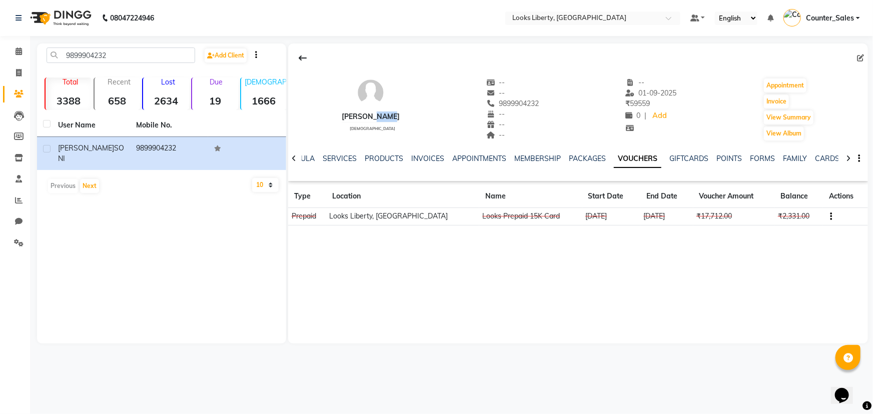
click at [389, 115] on div "ANSHUL SONI" at bounding box center [371, 117] width 58 height 11
click at [385, 115] on div "ANSHUL SONI" at bounding box center [371, 117] width 58 height 11
drag, startPoint x: 337, startPoint y: 115, endPoint x: 386, endPoint y: 121, distance: 49.9
click at [390, 121] on div "ANSHUL SONI male -- -- 9899904232 -- -- -- -- 01-09-2025 ₹ 59559 0 | Add Appoin…" at bounding box center [578, 105] width 580 height 74
copy div "ANSHUL SONI"
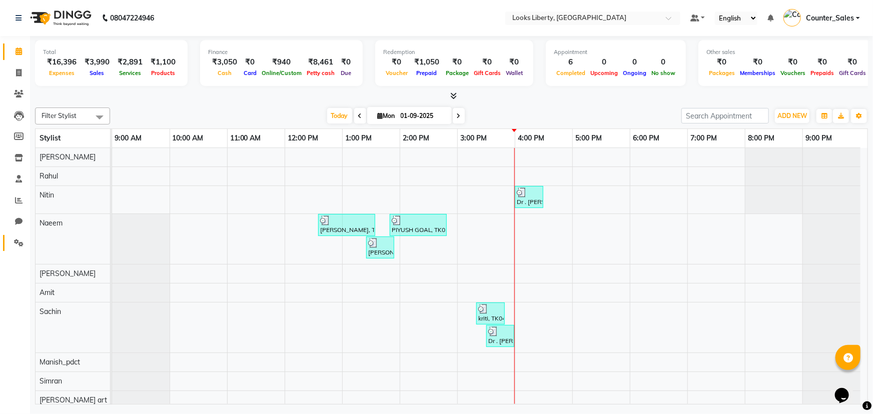
click at [9, 244] on link "Settings" at bounding box center [15, 243] width 24 height 17
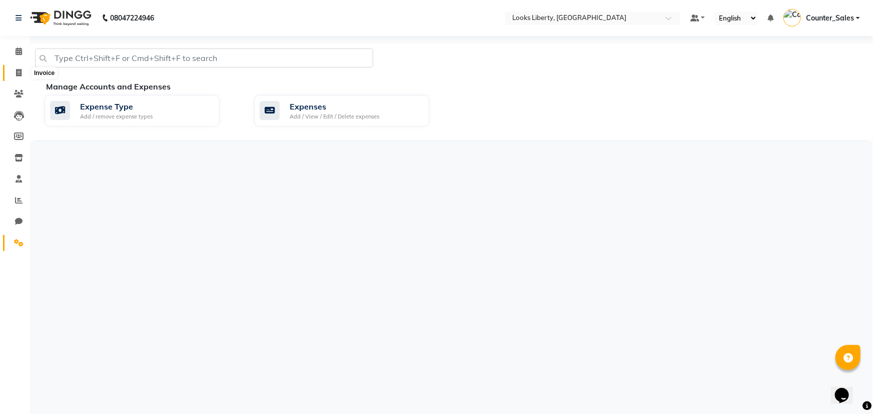
click at [23, 70] on span at bounding box center [19, 74] width 18 height 12
select select "4321"
select select "service"
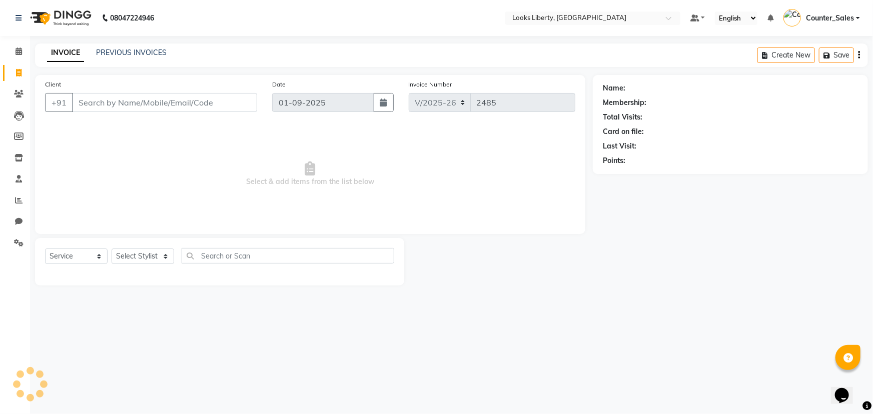
click at [91, 101] on input "Client" at bounding box center [164, 102] width 185 height 19
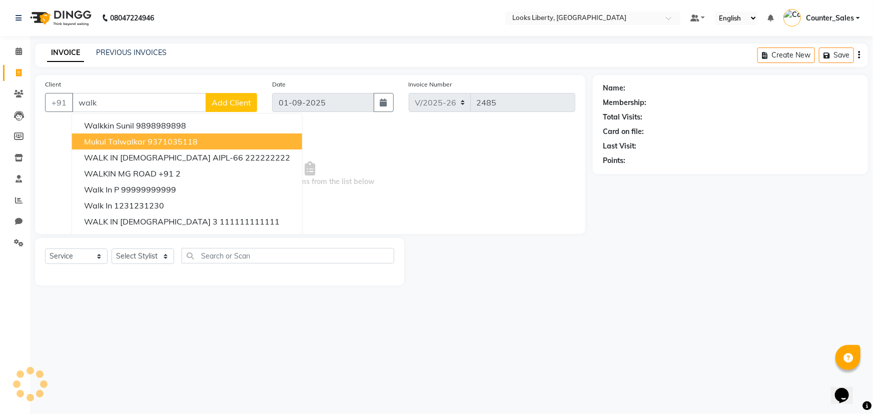
click at [140, 138] on span "mukul talwalkar" at bounding box center [115, 142] width 62 height 10
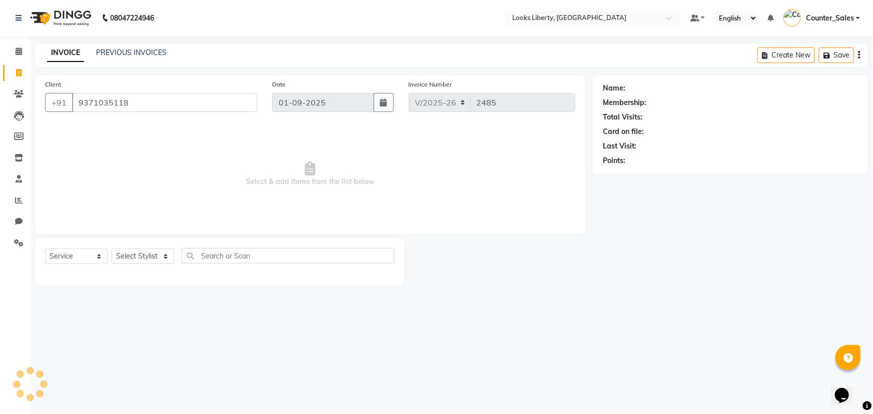
type input "9371035118"
click at [125, 260] on select "Select Stylist [PERSON_NAME] art Counter_Sales Manish_pdct Meet [PERSON_NAME] […" at bounding box center [143, 257] width 63 height 16
select select "84467"
click at [112, 249] on select "Select Stylist [PERSON_NAME] art Counter_Sales Manish_pdct Meet [PERSON_NAME] […" at bounding box center [143, 257] width 63 height 16
select select "1: Object"
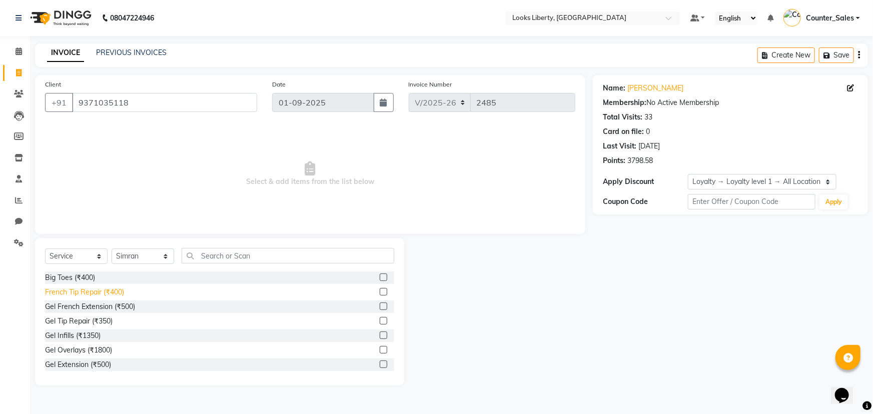
click at [95, 294] on div "French Tip Repair (₹400)" at bounding box center [84, 292] width 79 height 11
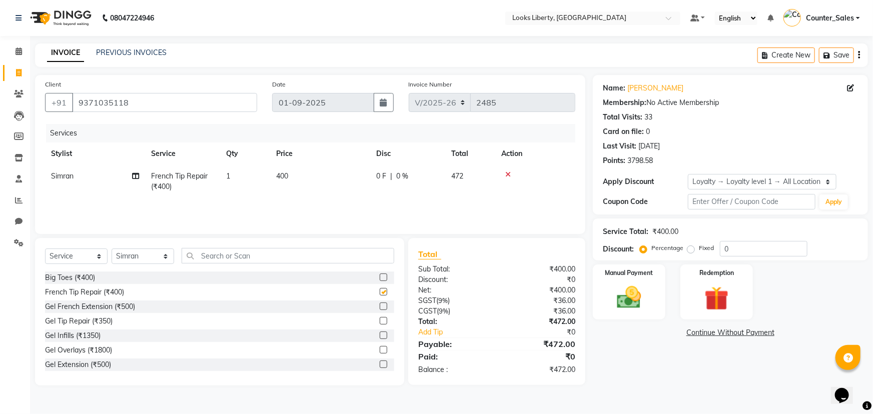
checkbox input "false"
click at [659, 290] on div "Manual Payment" at bounding box center [630, 293] width 76 height 58
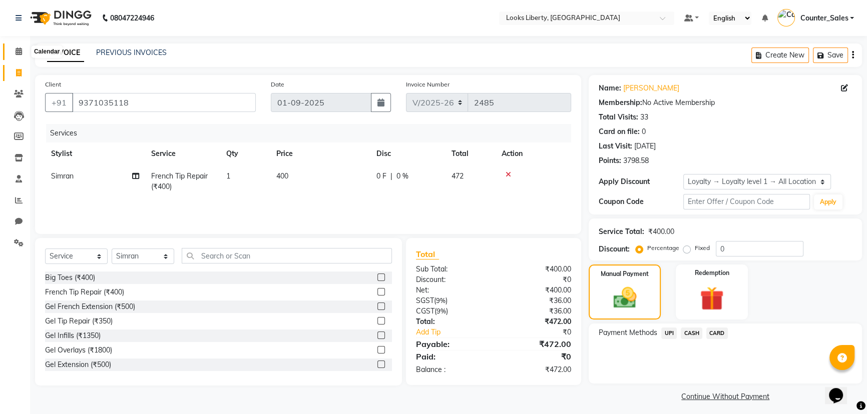
click at [16, 50] on icon at bounding box center [19, 52] width 7 height 8
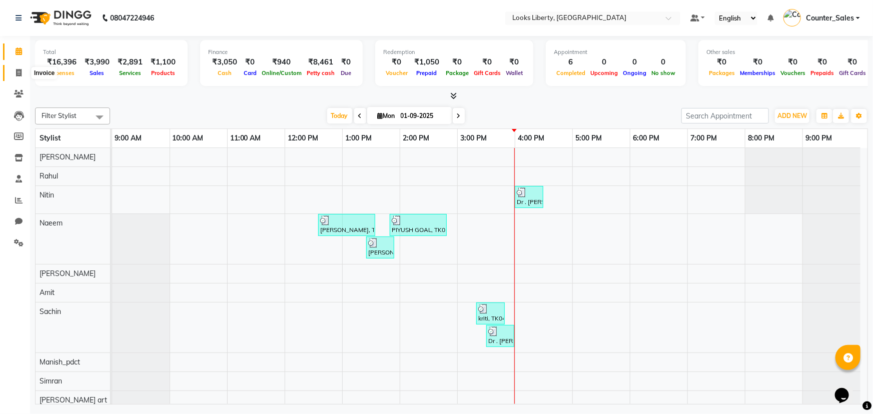
click at [19, 72] on icon at bounding box center [19, 73] width 6 height 8
select select "4321"
select select "service"
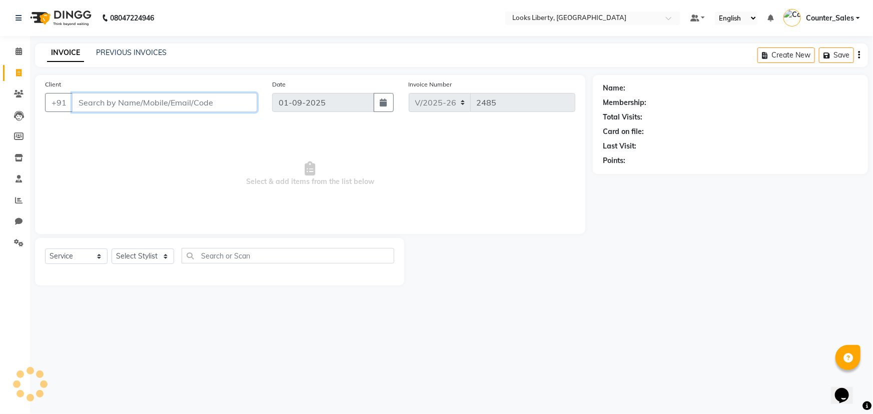
click at [101, 102] on input "Client" at bounding box center [164, 102] width 185 height 19
click at [149, 255] on select "Select Stylist" at bounding box center [143, 257] width 63 height 16
click at [210, 332] on div "08047224946 Select Location × Looks Liberty, Rohtak Road, Delhi Default Panel M…" at bounding box center [436, 207] width 873 height 414
click at [125, 253] on select "Select Stylist [PERSON_NAME] art Counter_Sales Manish_pdct Meet [PERSON_NAME] […" at bounding box center [143, 257] width 63 height 16
select select "24334"
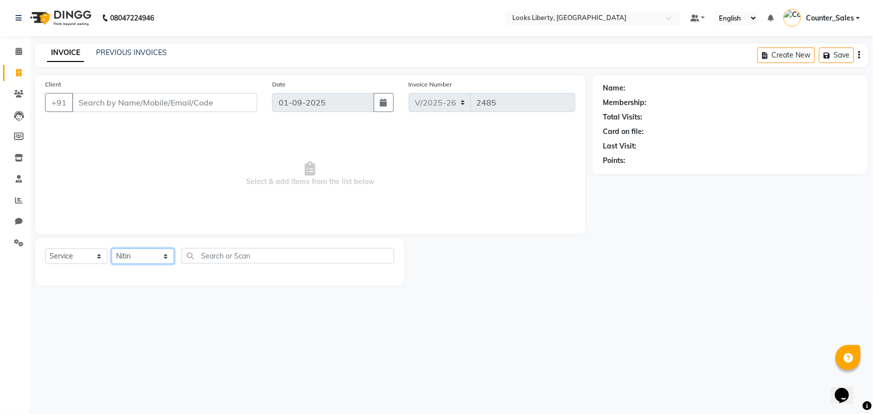
click at [112, 249] on select "Select Stylist [PERSON_NAME] art Counter_Sales Manish_pdct Meet [PERSON_NAME] […" at bounding box center [143, 257] width 63 height 16
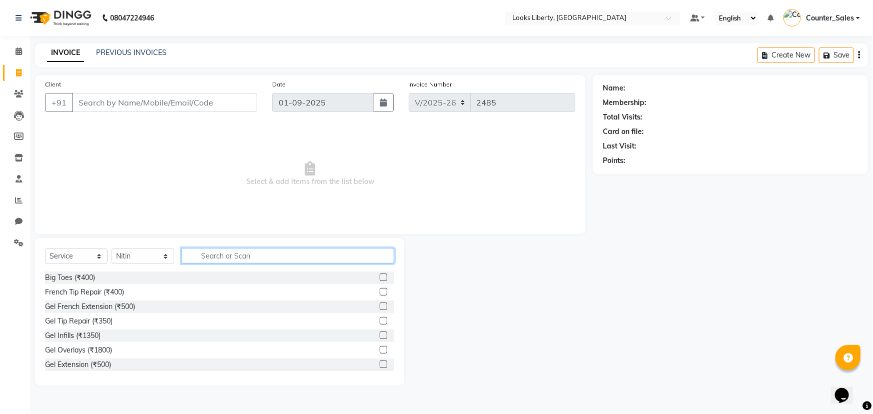
click at [205, 258] on input "text" at bounding box center [288, 256] width 213 height 16
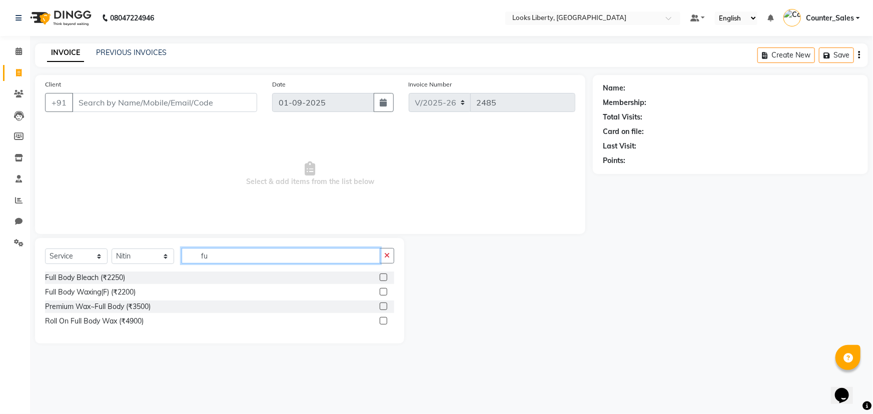
type input "f"
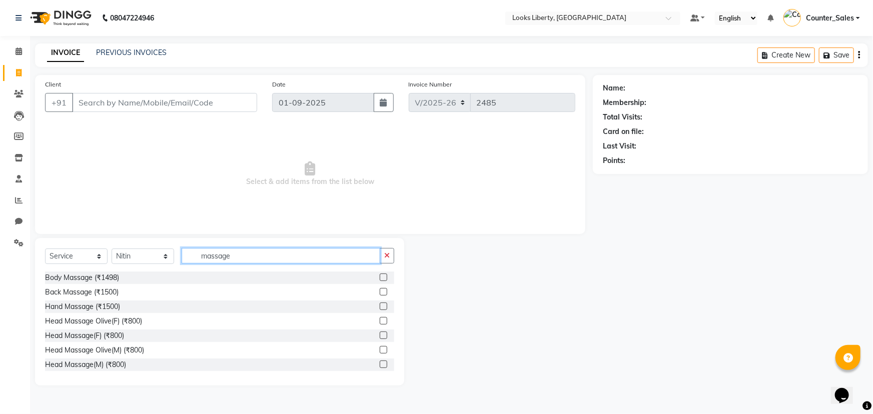
click at [249, 255] on input "massage" at bounding box center [281, 256] width 199 height 16
type input "massage"
click at [386, 256] on icon "button" at bounding box center [387, 255] width 6 height 7
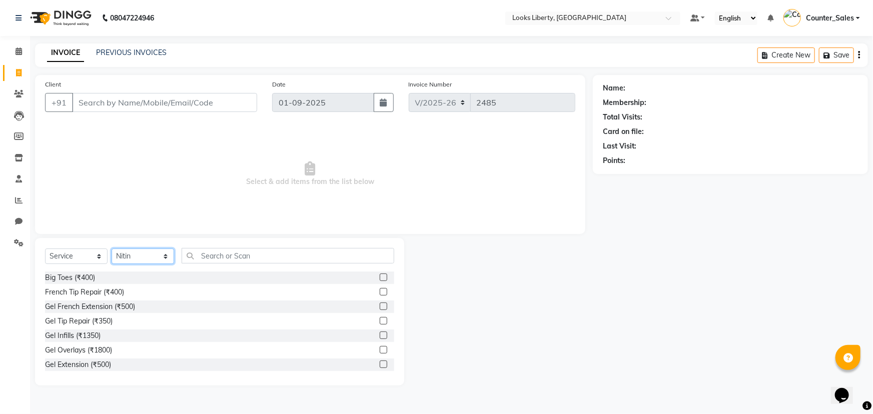
click at [166, 253] on select "Select Stylist [PERSON_NAME] art Counter_Sales Manish_pdct Meet [PERSON_NAME] […" at bounding box center [143, 257] width 63 height 16
click at [112, 249] on select "Select Stylist [PERSON_NAME] art Counter_Sales Manish_pdct Meet [PERSON_NAME] […" at bounding box center [143, 257] width 63 height 16
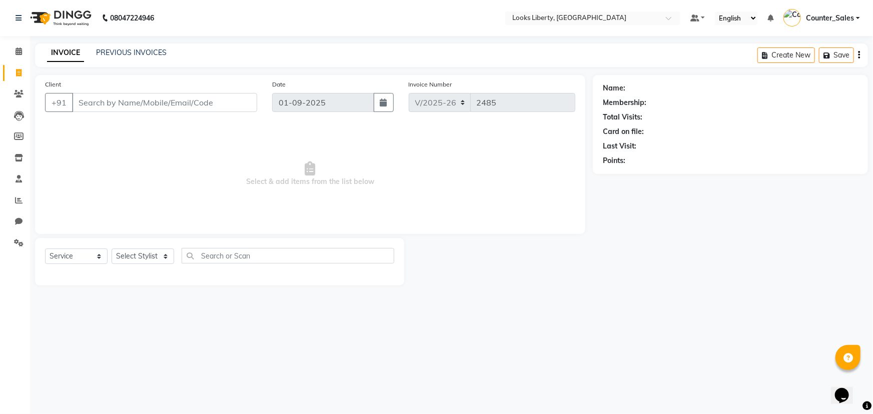
click at [305, 196] on span "Select & add items from the list below" at bounding box center [310, 174] width 530 height 100
click at [134, 255] on select "Select Stylist [PERSON_NAME] art Counter_Sales Manish_pdct Meet [PERSON_NAME] […" at bounding box center [143, 257] width 63 height 16
select select "57639"
click at [112, 249] on select "Select Stylist [PERSON_NAME] art Counter_Sales Manish_pdct Meet [PERSON_NAME] […" at bounding box center [143, 257] width 63 height 16
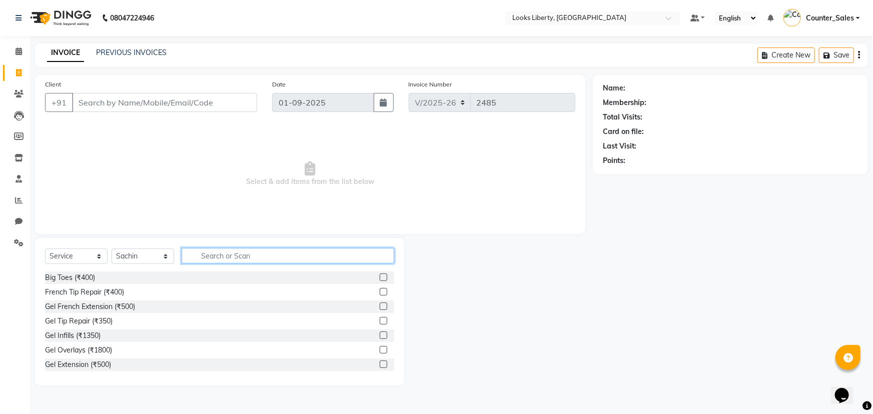
click at [219, 252] on input "text" at bounding box center [288, 256] width 213 height 16
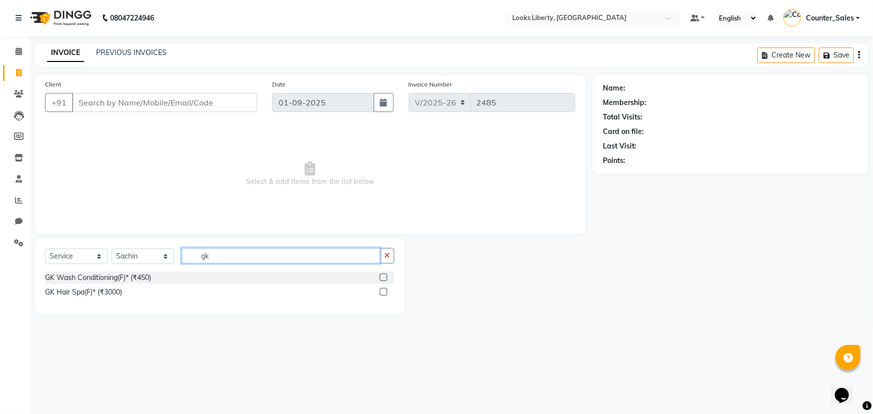
type input "g"
type input "keratin"
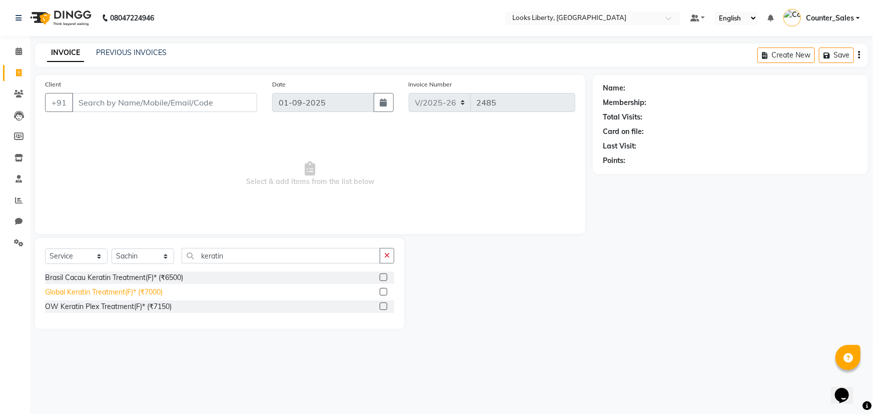
click at [144, 287] on div "Global Keratin Treatment(F)* (₹7000)" at bounding box center [104, 292] width 118 height 11
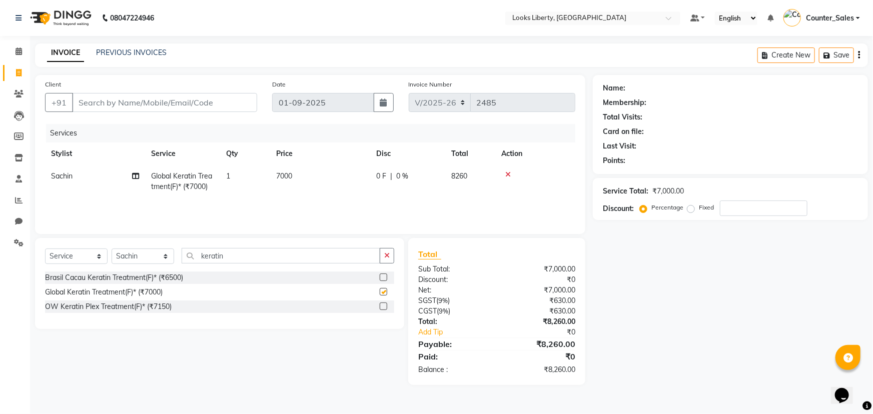
checkbox input "false"
click at [390, 258] on button "button" at bounding box center [387, 256] width 15 height 16
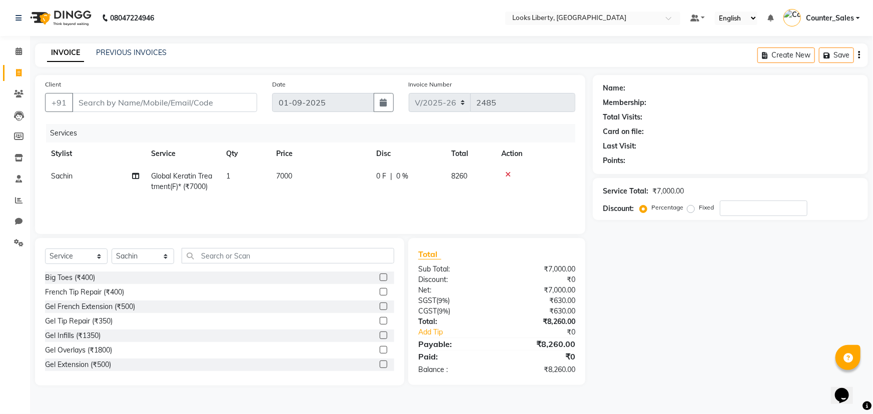
click at [508, 174] on icon at bounding box center [508, 174] width 6 height 7
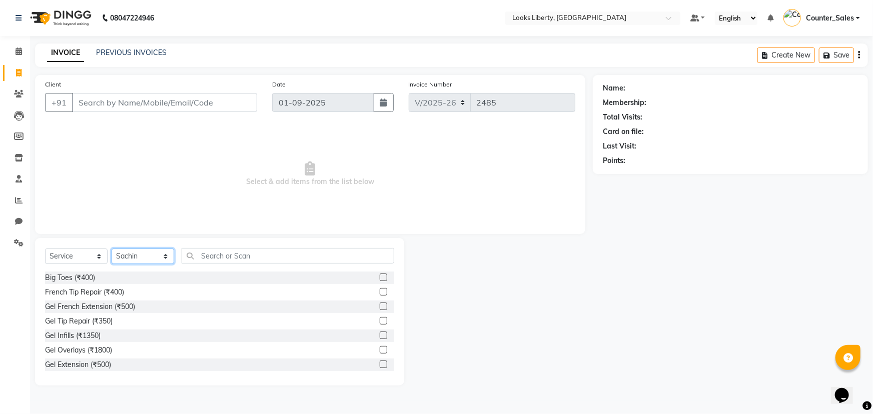
click at [142, 254] on select "Select Stylist [PERSON_NAME] art Counter_Sales Manish_pdct Meet [PERSON_NAME] […" at bounding box center [143, 257] width 63 height 16
click at [112, 249] on select "Select Stylist [PERSON_NAME] art Counter_Sales Manish_pdct Meet [PERSON_NAME] […" at bounding box center [143, 257] width 63 height 16
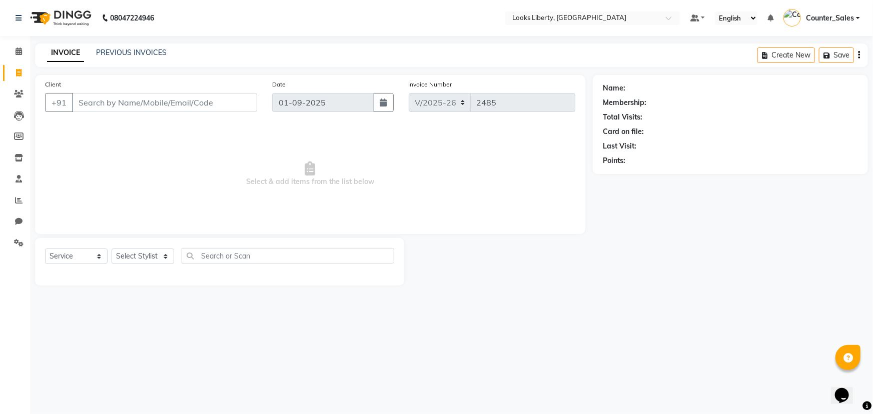
click at [278, 170] on span "Select & add items from the list below" at bounding box center [310, 174] width 530 height 100
click at [139, 256] on select "Select Stylist [PERSON_NAME] art Counter_Sales Manish_pdct Meet [PERSON_NAME] […" at bounding box center [143, 257] width 63 height 16
select select "57639"
click at [112, 249] on select "Select Stylist [PERSON_NAME] art Counter_Sales Manish_pdct Meet [PERSON_NAME] […" at bounding box center [143, 257] width 63 height 16
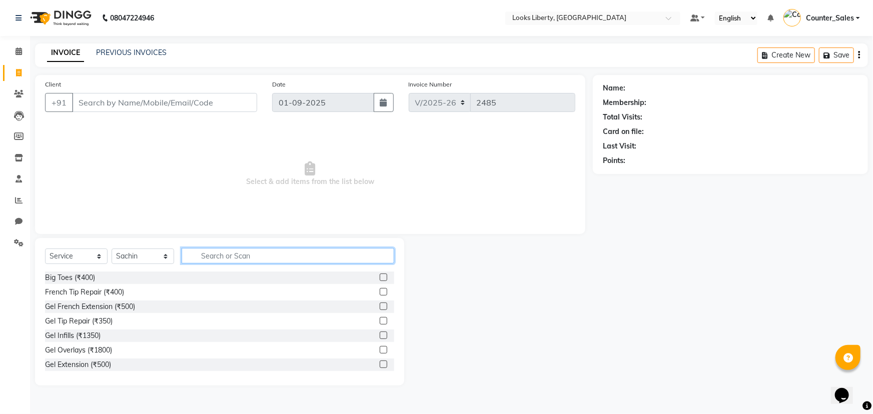
click at [214, 258] on input "text" at bounding box center [288, 256] width 213 height 16
type input "cut"
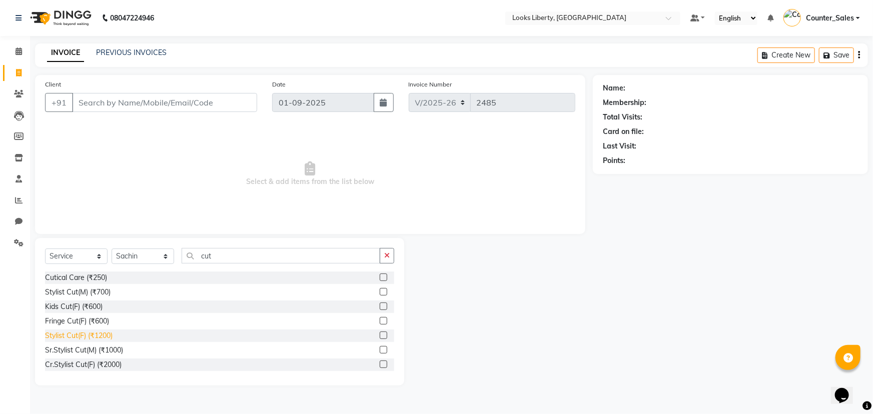
click at [98, 338] on div "Stylist Cut(F) (₹1200)" at bounding box center [79, 336] width 68 height 11
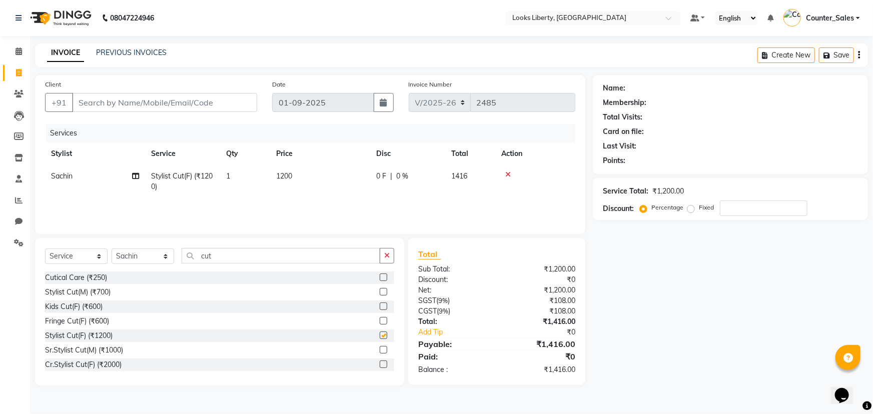
checkbox input "false"
click at [336, 176] on td "1200" at bounding box center [320, 181] width 100 height 33
select select "57639"
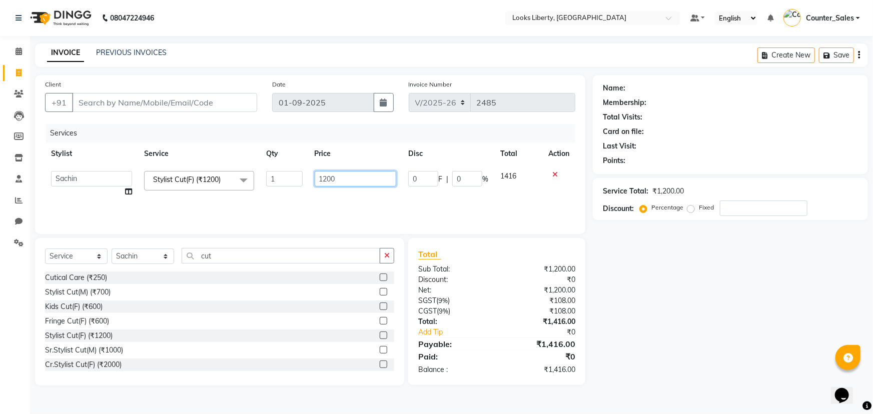
click at [345, 178] on input "1200" at bounding box center [356, 179] width 82 height 16
type input "1"
type input "800"
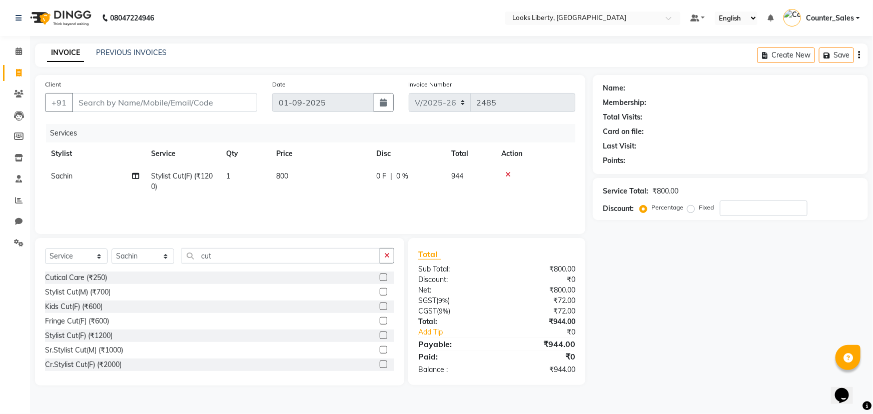
drag, startPoint x: 310, startPoint y: 200, endPoint x: 291, endPoint y: 241, distance: 45.0
click at [309, 202] on div "Services Stylist Service Qty Price Disc Total Action Sachin Stylist Cut(F) (₹12…" at bounding box center [310, 174] width 530 height 100
click at [281, 256] on input "cut" at bounding box center [281, 256] width 199 height 16
type input "c"
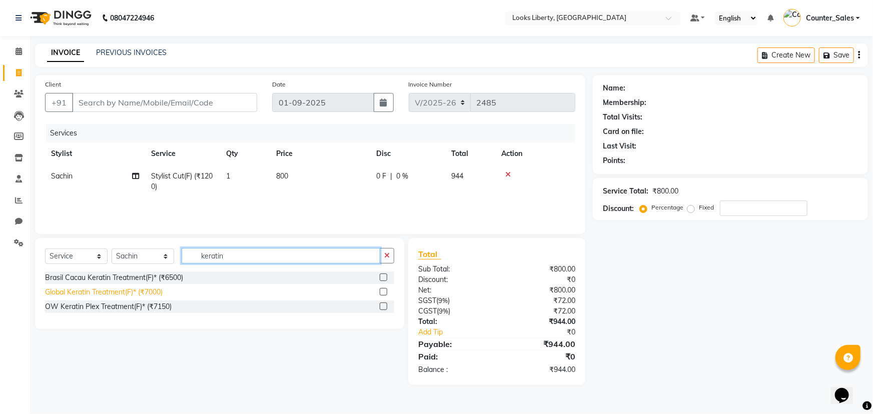
type input "keratin"
click at [115, 288] on div "Global Keratin Treatment(F)* (₹7000)" at bounding box center [104, 292] width 118 height 11
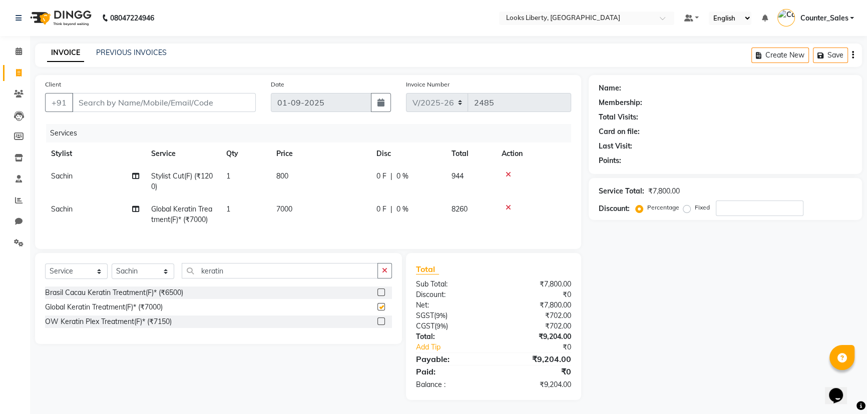
checkbox input "false"
click at [310, 206] on td "7000" at bounding box center [320, 214] width 100 height 33
select select "57639"
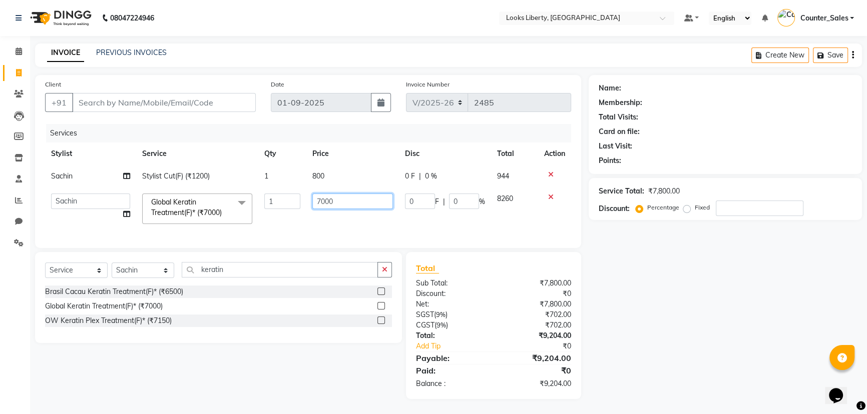
click at [341, 201] on input "7000" at bounding box center [352, 202] width 81 height 16
click at [124, 105] on input "Client" at bounding box center [164, 102] width 184 height 19
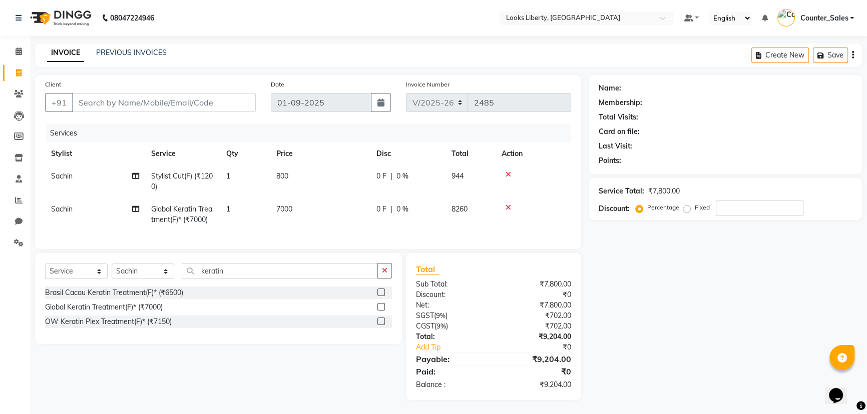
scroll to position [8, 0]
click at [670, 302] on div "Name: Membership: Total Visits: Card on file: Last Visit: Points: Service Total…" at bounding box center [729, 236] width 281 height 325
click at [387, 275] on button "button" at bounding box center [384, 271] width 15 height 16
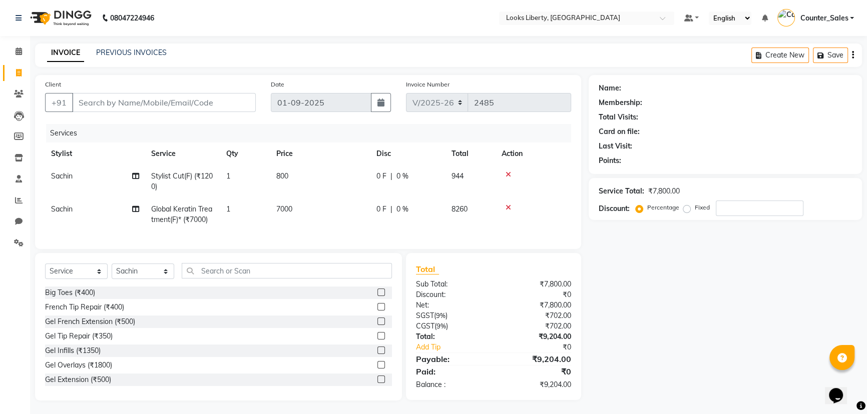
click at [305, 207] on td "7000" at bounding box center [320, 214] width 100 height 33
select select "57639"
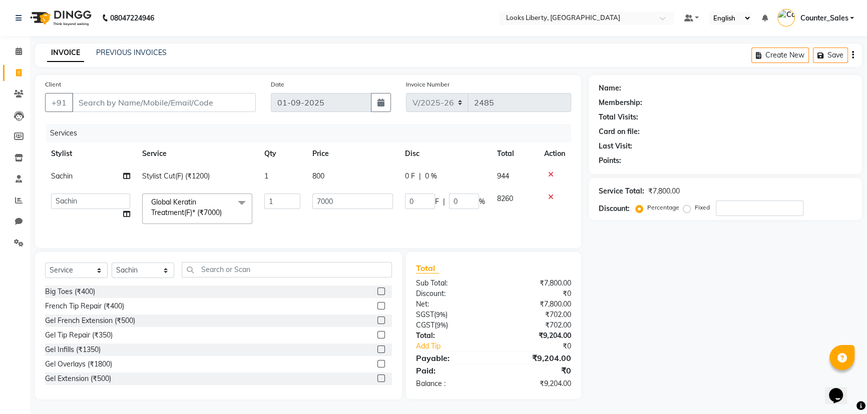
click at [310, 208] on td "7000" at bounding box center [352, 209] width 93 height 43
click at [345, 203] on input "7000" at bounding box center [352, 202] width 81 height 16
click at [531, 374] on div "₹0" at bounding box center [535, 371] width 85 height 12
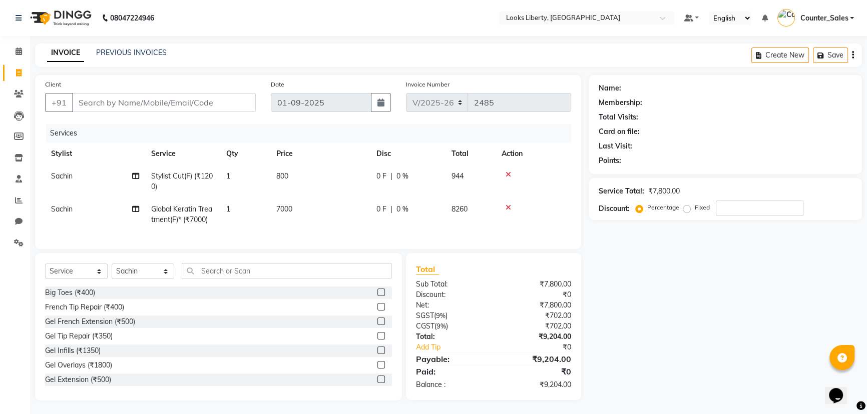
click at [187, 89] on div "Client +91" at bounding box center [151, 99] width 226 height 41
click at [189, 96] on input "Client" at bounding box center [164, 102] width 184 height 19
type input "8"
type input "0"
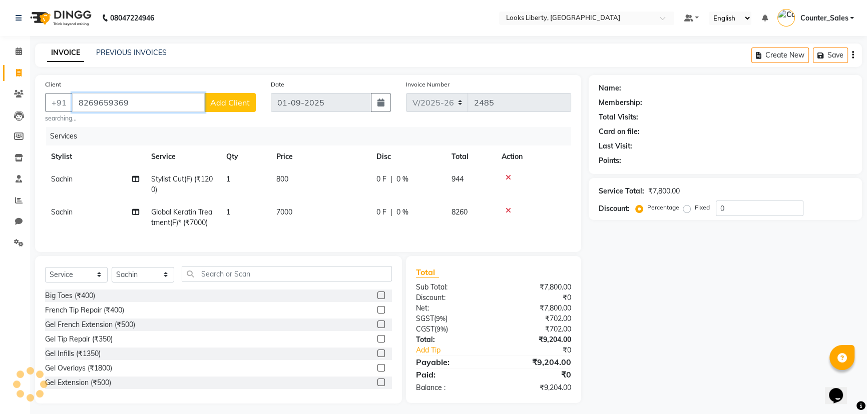
type input "8269659369"
click at [232, 112] on div "Client +91 8269659369 Add Client searching..." at bounding box center [151, 101] width 226 height 44
click at [235, 104] on span "Add Client" at bounding box center [230, 103] width 40 height 10
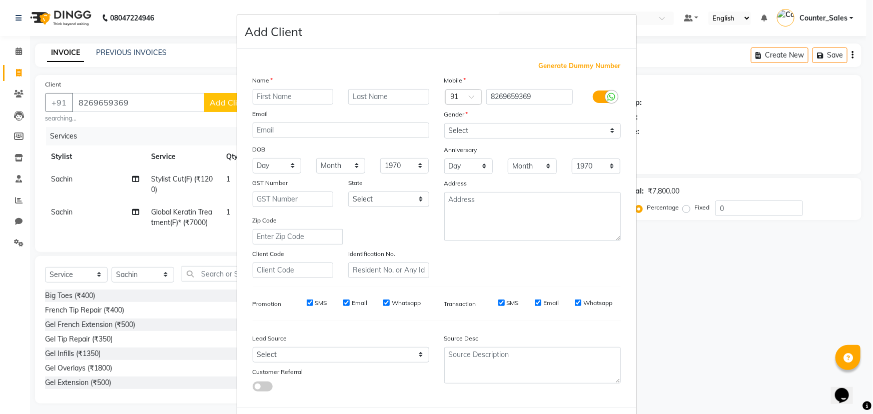
click at [261, 102] on input "text" at bounding box center [293, 97] width 81 height 16
type input "aporva"
click at [470, 150] on label "Anniversary" at bounding box center [460, 150] width 33 height 9
click at [475, 120] on div "Gender" at bounding box center [533, 116] width 192 height 14
click at [479, 130] on select "Select [DEMOGRAPHIC_DATA] [DEMOGRAPHIC_DATA] Other Prefer Not To Say" at bounding box center [532, 131] width 177 height 16
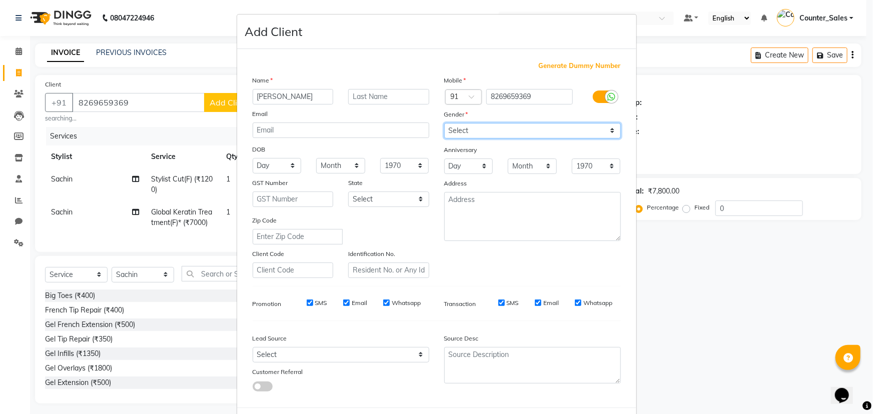
select select "[DEMOGRAPHIC_DATA]"
click at [444, 123] on select "Select [DEMOGRAPHIC_DATA] [DEMOGRAPHIC_DATA] Other Prefer Not To Say" at bounding box center [532, 131] width 177 height 16
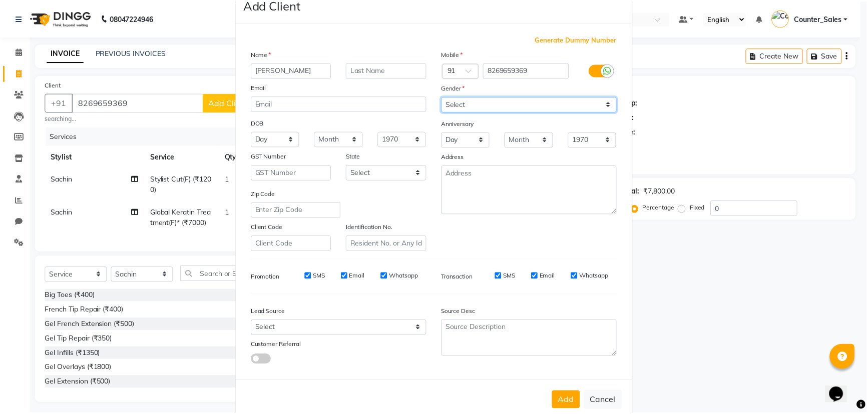
scroll to position [50, 0]
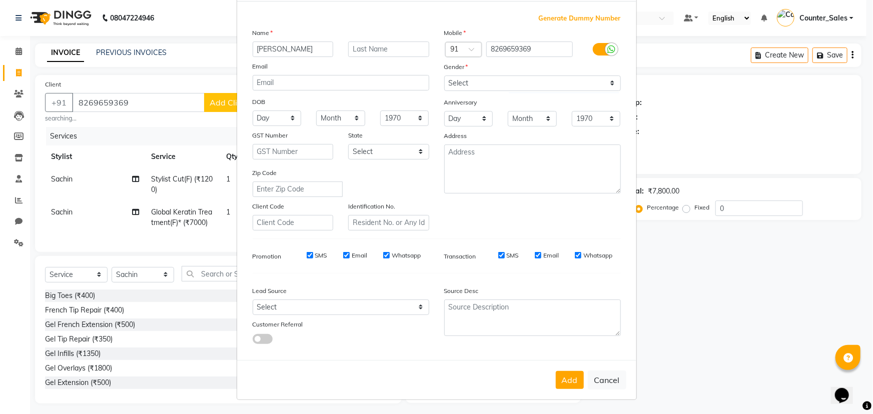
click at [555, 368] on div "Add Cancel" at bounding box center [436, 380] width 399 height 40
click at [556, 376] on button "Add" at bounding box center [570, 380] width 28 height 18
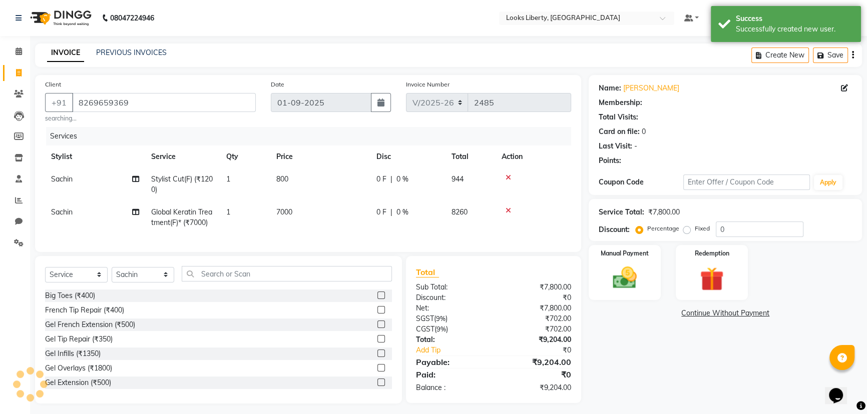
select select "1: Object"
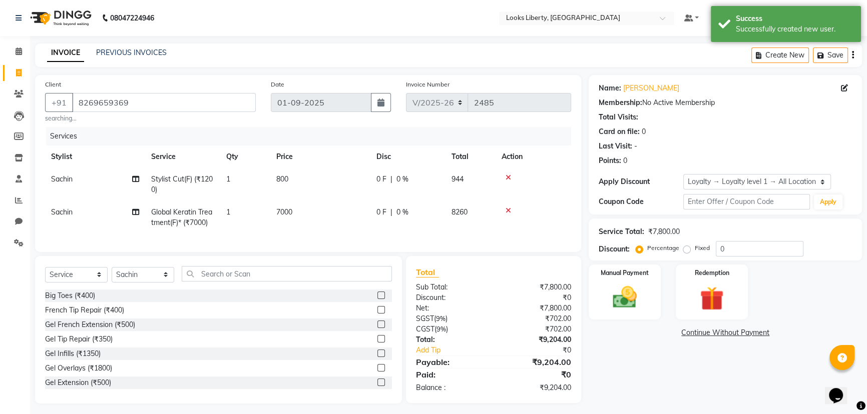
scroll to position [12, 0]
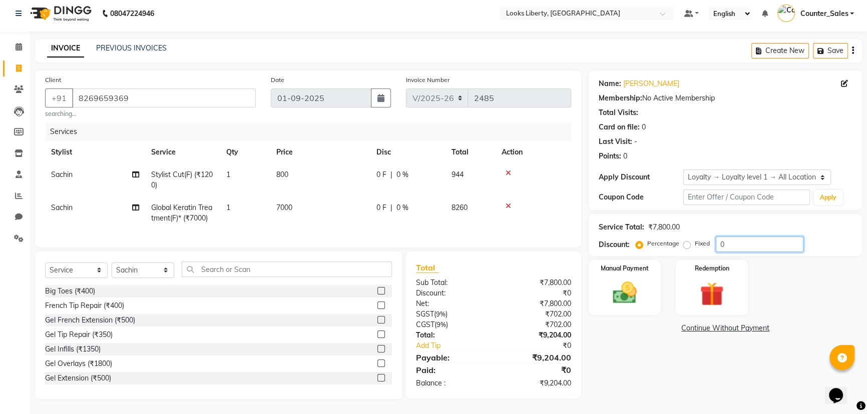
click at [749, 241] on input "0" at bounding box center [760, 245] width 88 height 16
click at [399, 170] on span "0 %" at bounding box center [402, 175] width 12 height 11
select select "57639"
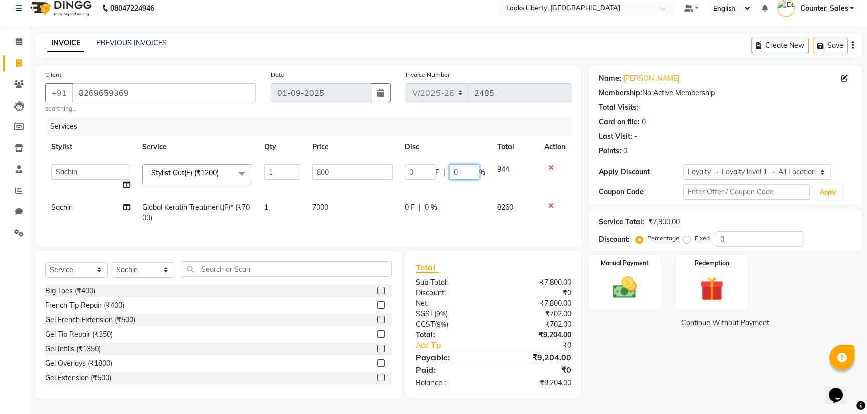
click at [465, 168] on input "0" at bounding box center [464, 173] width 30 height 16
type input "25"
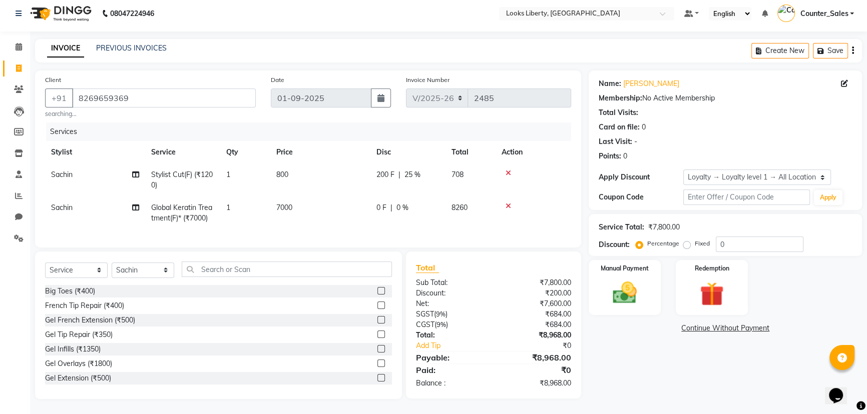
click at [411, 174] on td "200 F | 25 %" at bounding box center [407, 180] width 75 height 33
select select "57639"
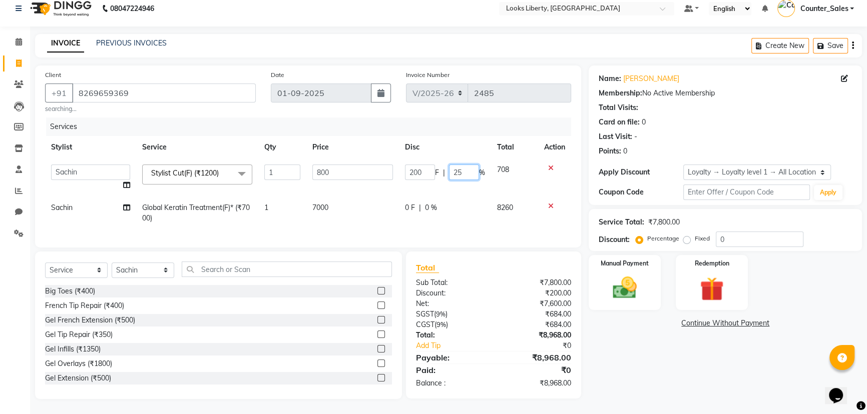
click at [475, 174] on input "25" at bounding box center [464, 173] width 30 height 16
click at [475, 173] on input "25" at bounding box center [464, 173] width 30 height 16
type input "0"
click at [448, 209] on tr "Sachin Global Keratin Treatment(F)* (₹7000) 1 7000 0 F | 0 % 8260" at bounding box center [308, 213] width 526 height 33
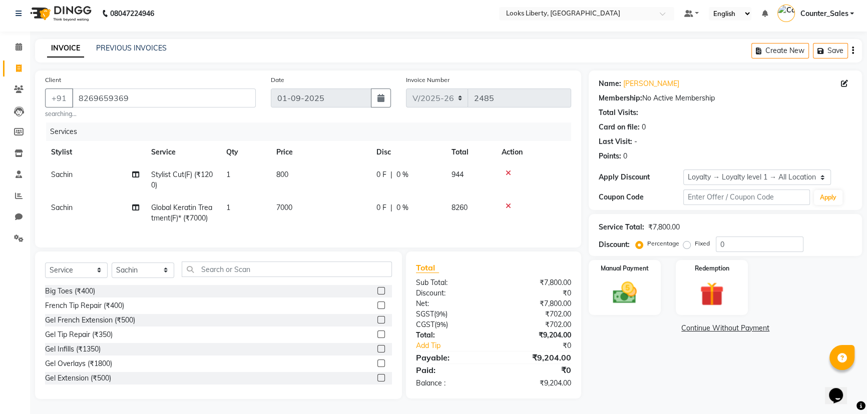
click at [411, 203] on div "0 F | 0 %" at bounding box center [407, 208] width 63 height 11
select select "57639"
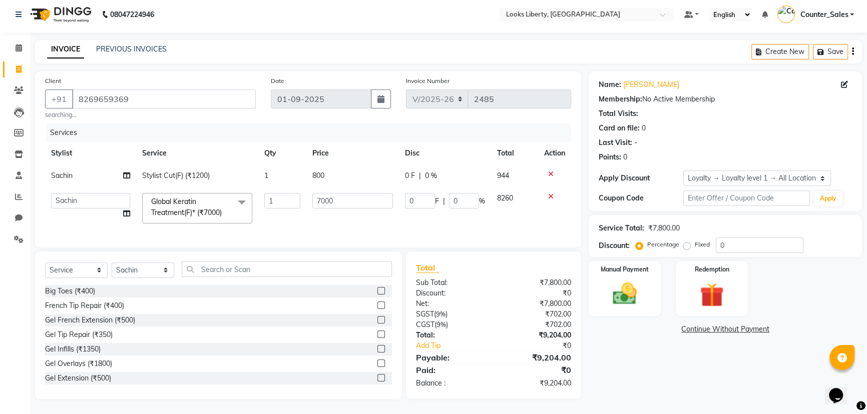
scroll to position [10, 0]
click at [455, 195] on input "0" at bounding box center [464, 201] width 30 height 16
type input "25"
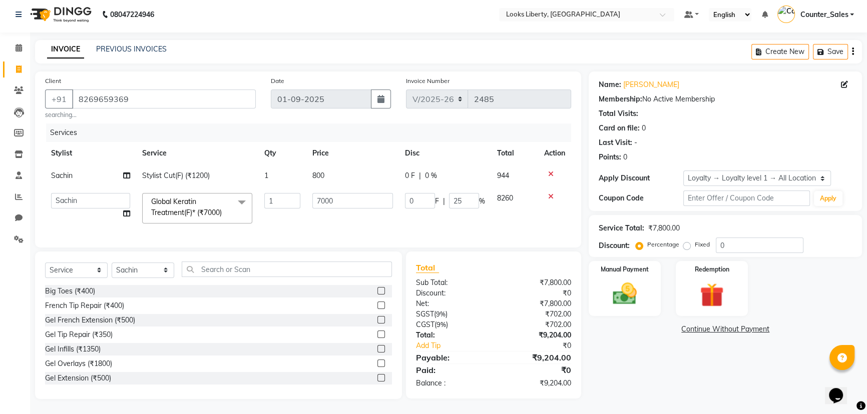
click at [503, 290] on div "₹0" at bounding box center [535, 293] width 85 height 11
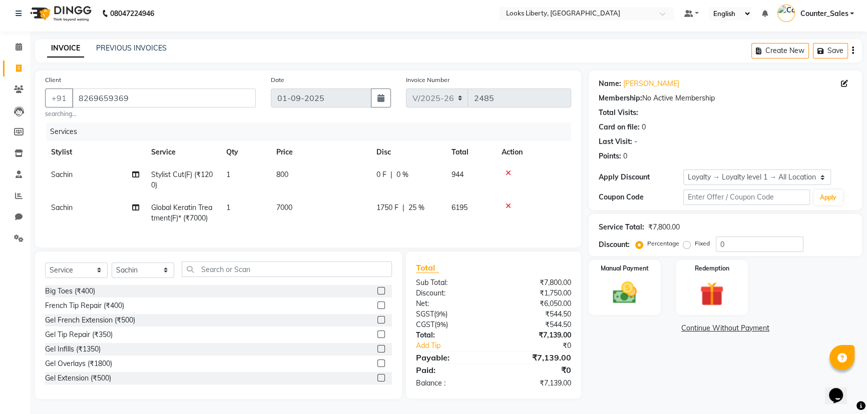
scroll to position [12, 0]
click at [316, 200] on td "7000" at bounding box center [320, 213] width 100 height 33
select select "57639"
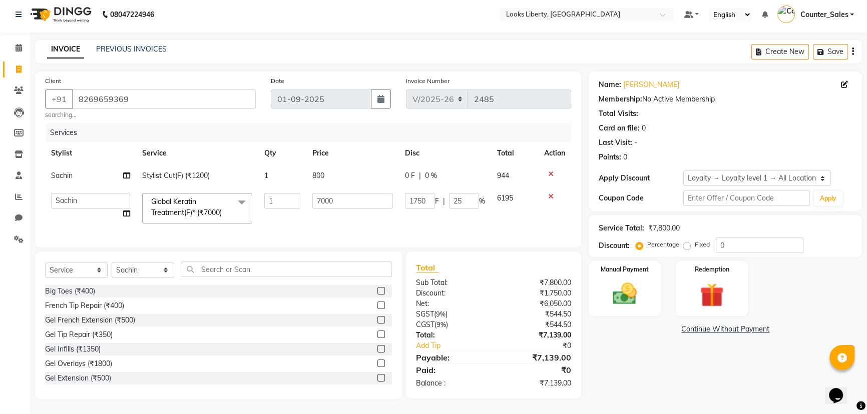
scroll to position [10, 0]
click at [333, 197] on input "7000" at bounding box center [352, 201] width 81 height 16
type input "8000"
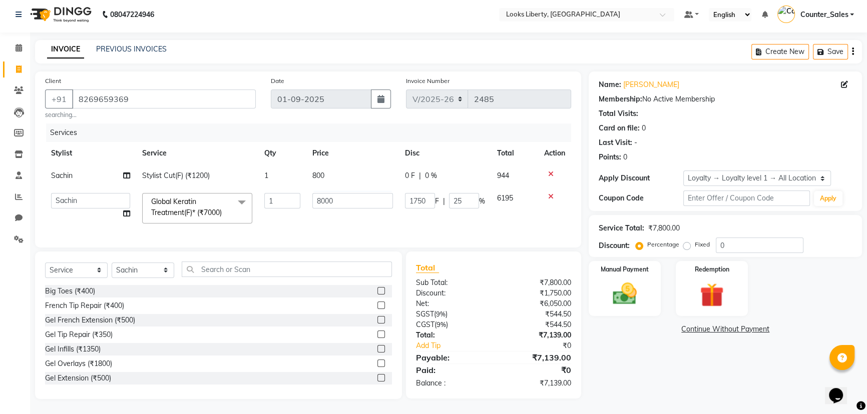
drag, startPoint x: 545, startPoint y: 378, endPoint x: 522, endPoint y: 365, distance: 26.0
click at [545, 378] on div "Total Sub Total: ₹7,800.00 Discount: ₹1,750.00 Net: ₹6,050.00 SGST ( 9% ) ₹544.…" at bounding box center [494, 325] width 156 height 127
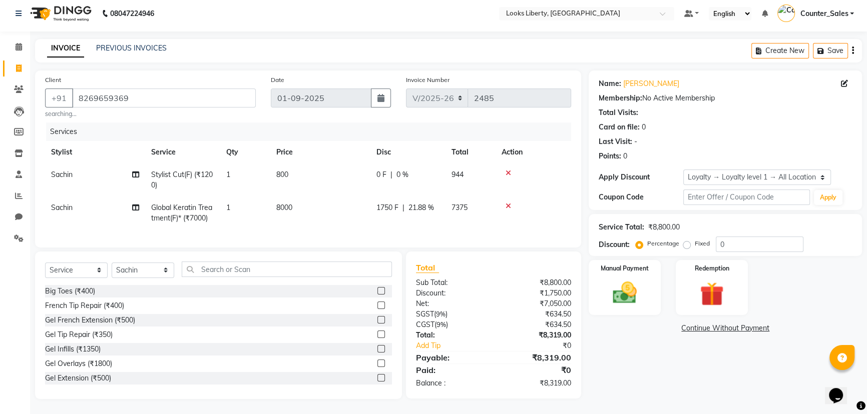
scroll to position [12, 0]
click at [423, 208] on td "1750 F | 21.88 %" at bounding box center [407, 213] width 75 height 33
select select "57639"
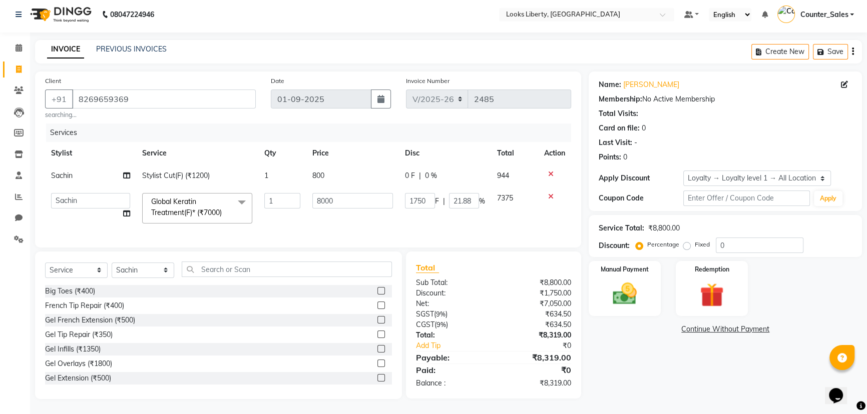
scroll to position [10, 0]
click at [446, 195] on div "1750 F | 21.88 %" at bounding box center [445, 201] width 80 height 16
click at [455, 194] on input "21.88" at bounding box center [464, 201] width 30 height 16
type input "25"
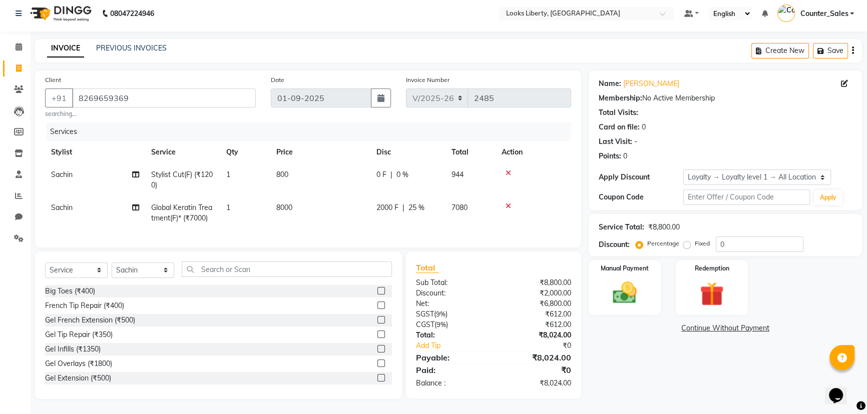
click at [500, 288] on div "₹8,800.00" at bounding box center [535, 283] width 85 height 11
click at [315, 172] on td "800" at bounding box center [320, 180] width 100 height 33
select select "57639"
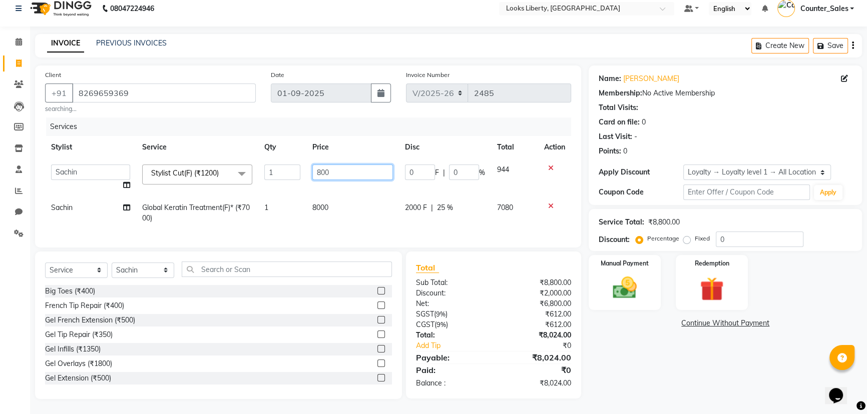
click at [356, 170] on input "800" at bounding box center [352, 173] width 81 height 16
type input "776"
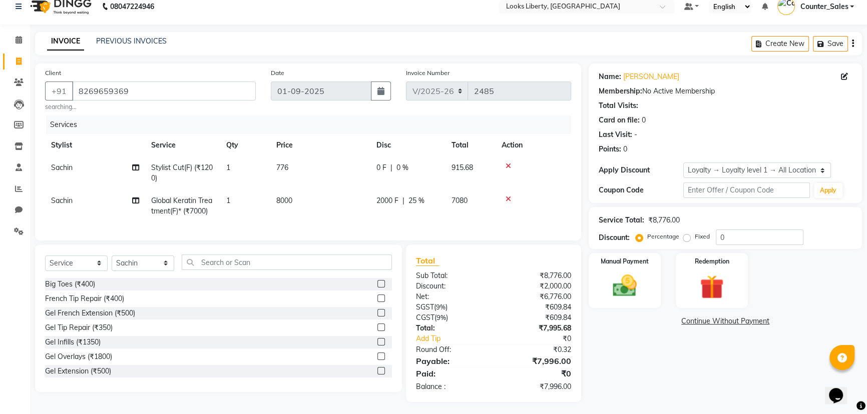
click at [475, 277] on div "Total Sub Total: ₹8,776.00 Discount: ₹2,000.00 Net: ₹6,776.00 SGST ( 9% ) ₹609.…" at bounding box center [494, 324] width 156 height 138
click at [334, 179] on td "776" at bounding box center [320, 173] width 100 height 33
select select "57639"
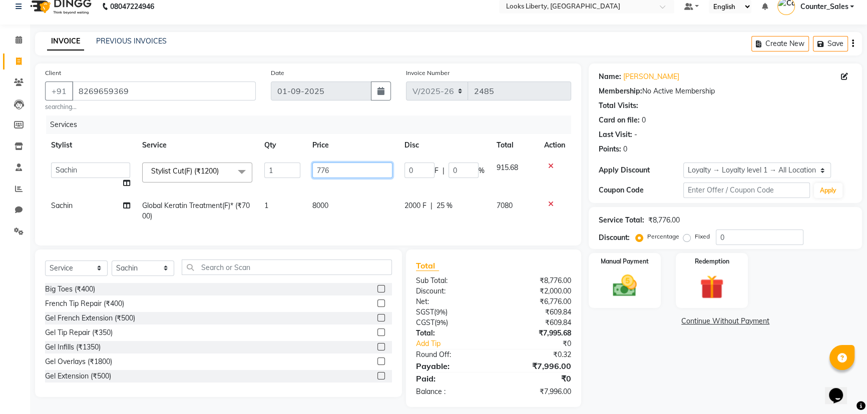
click at [351, 168] on input "776" at bounding box center [352, 171] width 80 height 16
type input "780"
click at [476, 312] on div "Total Sub Total: ₹8,776.00 Discount: ₹2,000.00 Net: ₹6,776.00 SGST ( 9% ) ₹609.…" at bounding box center [494, 329] width 156 height 138
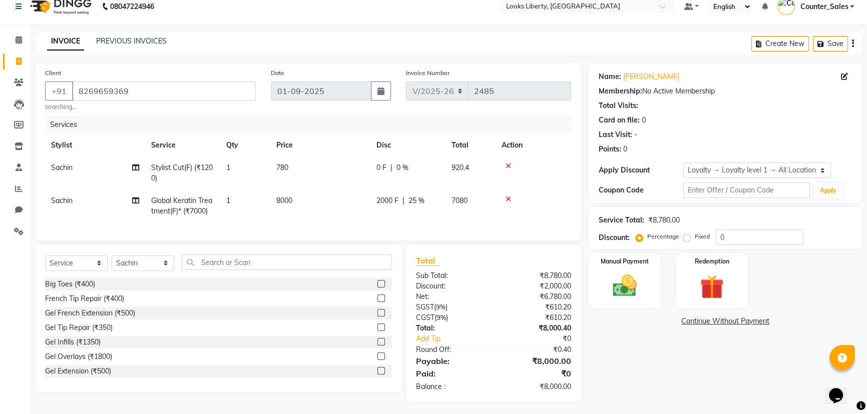
click at [661, 305] on div "Manual Payment Redemption" at bounding box center [725, 280] width 288 height 55
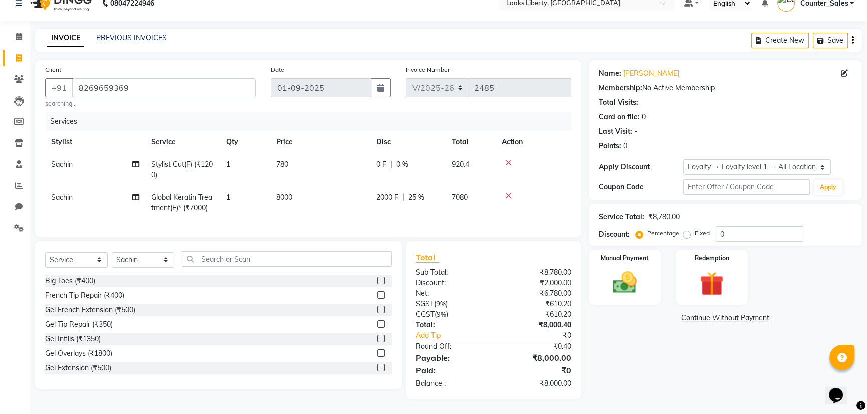
scroll to position [22, 0]
click at [649, 292] on div "Manual Payment" at bounding box center [624, 277] width 75 height 57
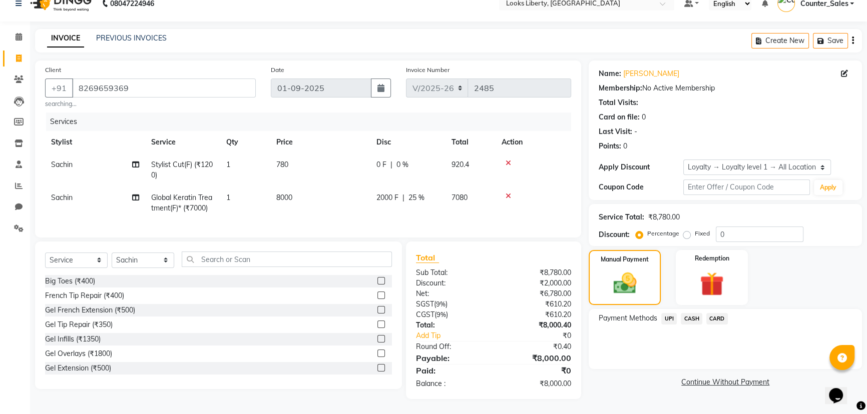
click at [676, 313] on span "UPI" at bounding box center [669, 319] width 16 height 12
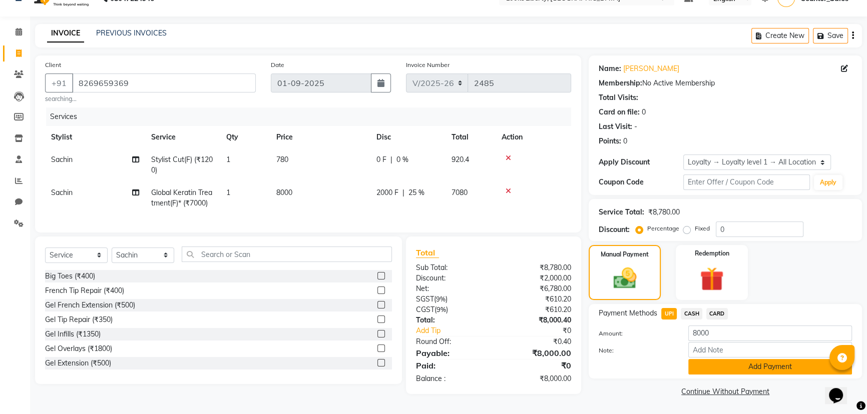
click at [696, 360] on button "Add Payment" at bounding box center [770, 367] width 164 height 16
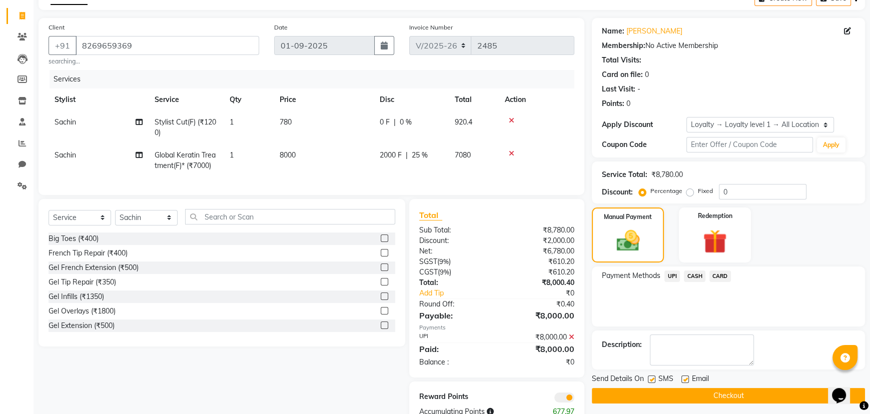
scroll to position [93, 0]
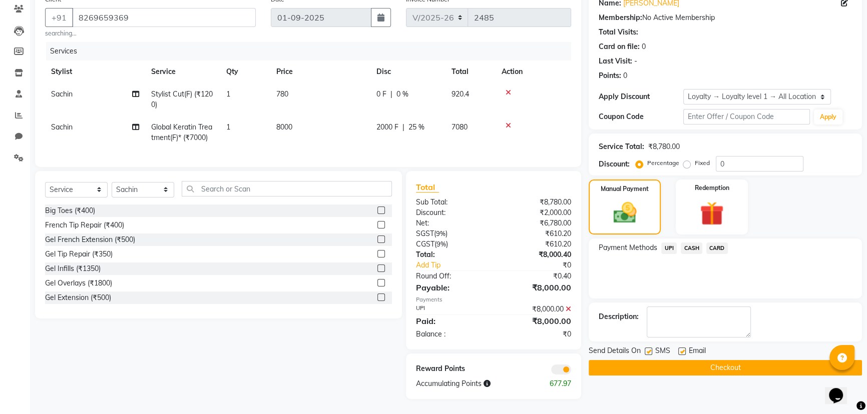
click at [565, 373] on span at bounding box center [561, 370] width 20 height 10
click at [571, 371] on input "checkbox" at bounding box center [571, 371] width 0 height 0
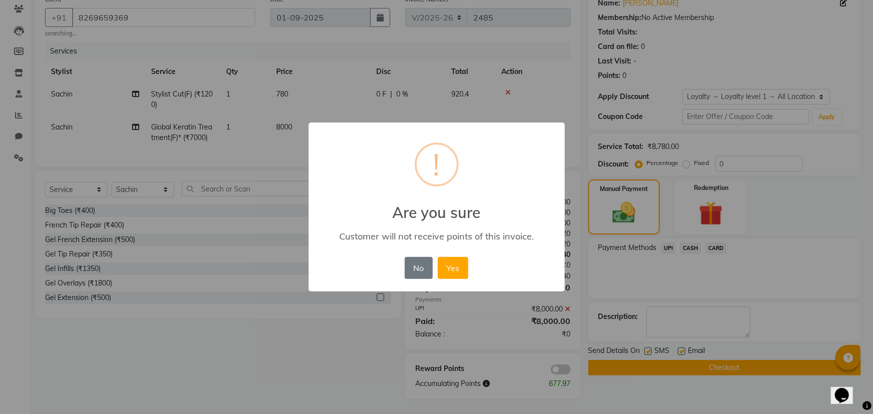
click at [564, 373] on div "× ! Are you sure Customer will not receive points of this invoice. No No Yes" at bounding box center [436, 207] width 873 height 414
click at [451, 270] on button "Yes" at bounding box center [453, 268] width 31 height 22
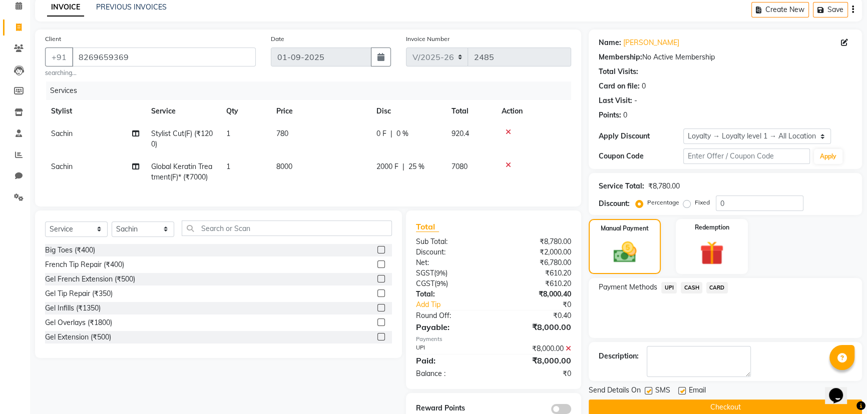
scroll to position [78, 0]
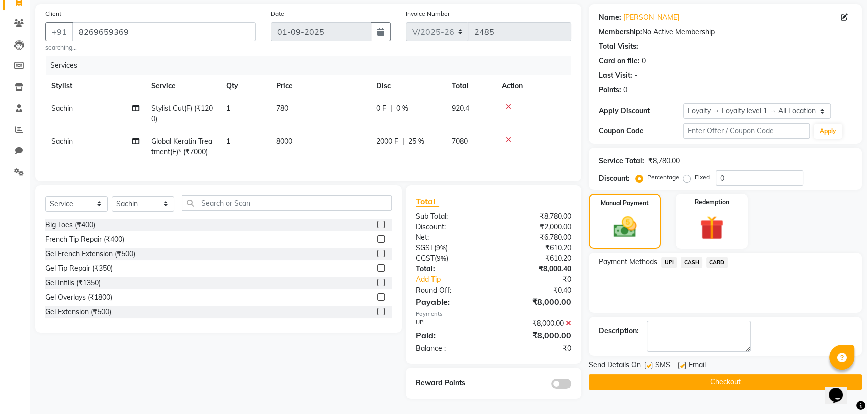
click at [617, 380] on button "Checkout" at bounding box center [725, 383] width 273 height 16
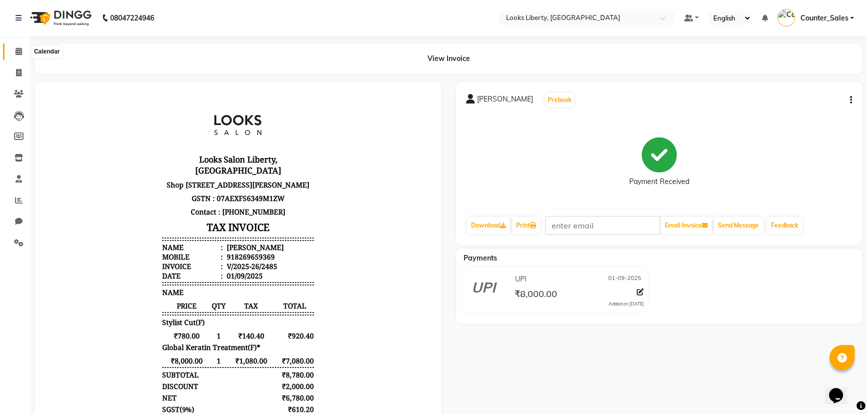
click at [16, 46] on span at bounding box center [19, 52] width 18 height 12
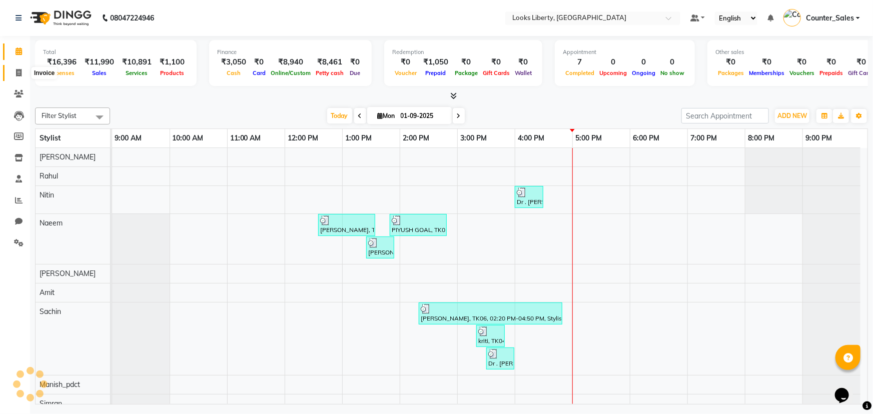
click at [18, 69] on icon at bounding box center [19, 73] width 6 height 8
select select "service"
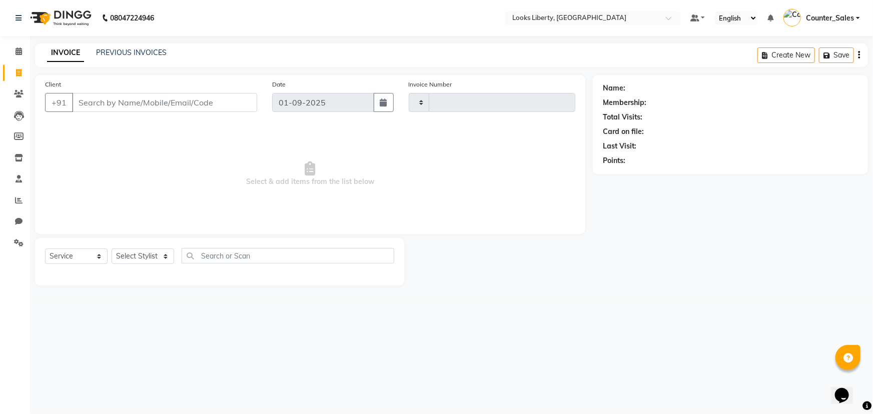
type input "2486"
select select "4321"
click at [153, 257] on select "Select Stylist [PERSON_NAME] art Counter_Sales Manish_pdct Meet [PERSON_NAME] […" at bounding box center [143, 257] width 63 height 16
click at [75, 261] on select "Select Service Product Membership Package Voucher Prepaid Gift Card" at bounding box center [76, 257] width 63 height 16
click at [193, 319] on div "08047224946 Select Location × Looks Liberty, Rohtak Road, Delhi Default Panel M…" at bounding box center [436, 207] width 873 height 414
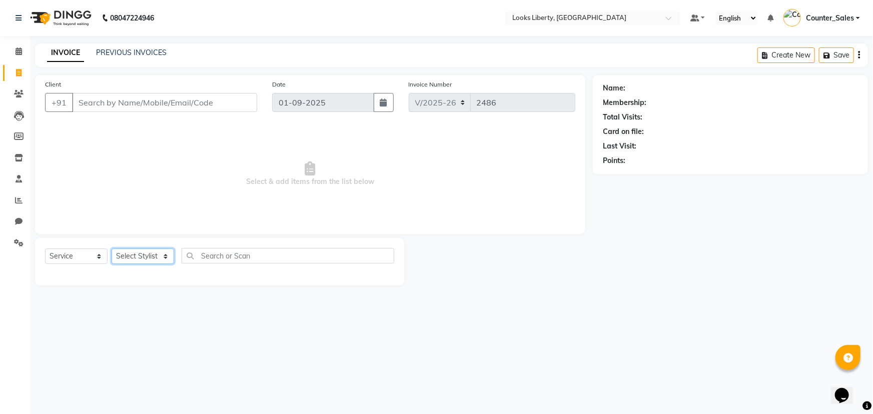
click at [136, 257] on select "Select Stylist [PERSON_NAME] art Counter_Sales Manish_pdct Meet [PERSON_NAME] […" at bounding box center [143, 257] width 63 height 16
click at [112, 249] on select "Select Stylist [PERSON_NAME] art Counter_Sales Manish_pdct Meet [PERSON_NAME] […" at bounding box center [143, 257] width 63 height 16
click at [270, 361] on div "08047224946 Select Location × Looks Liberty, Rohtak Road, Delhi Default Panel M…" at bounding box center [436, 207] width 873 height 414
click at [256, 171] on span "Select & add items from the list below" at bounding box center [310, 174] width 530 height 100
click at [20, 49] on icon at bounding box center [19, 52] width 7 height 8
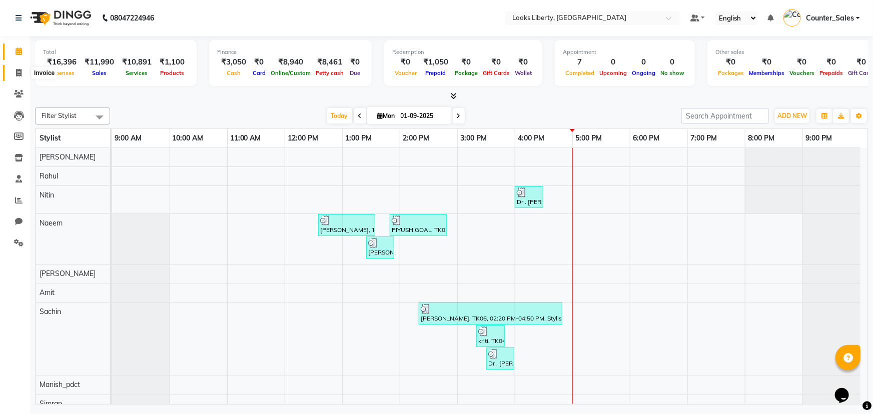
click at [15, 73] on span at bounding box center [19, 74] width 18 height 12
select select "4321"
select select "service"
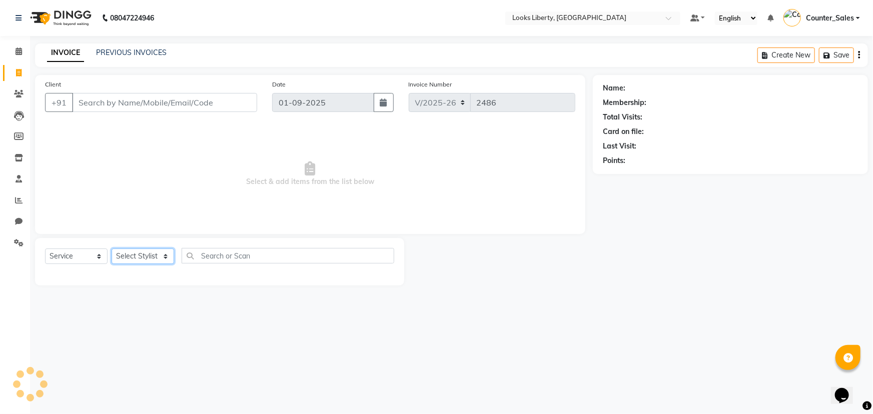
click at [158, 253] on select "Select Stylist" at bounding box center [143, 257] width 63 height 16
click at [132, 257] on select "Select Stylist" at bounding box center [143, 257] width 63 height 16
click at [136, 256] on select "Select Stylist" at bounding box center [143, 257] width 63 height 16
click at [112, 249] on select "Select Stylist" at bounding box center [143, 257] width 63 height 16
click at [182, 325] on div "08047224946 Select Location × Looks Liberty, Rohtak Road, Delhi Default Panel M…" at bounding box center [436, 207] width 873 height 414
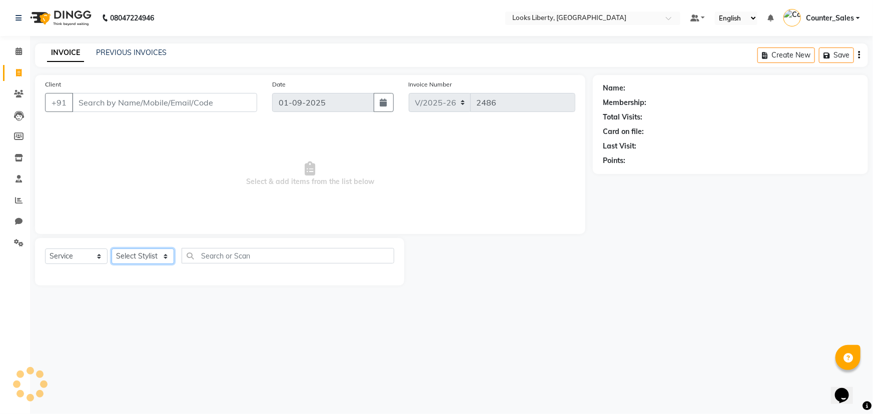
click at [170, 258] on select "Select Stylist" at bounding box center [143, 257] width 63 height 16
select select "23424"
click at [112, 249] on select "Select Stylist [PERSON_NAME] art Counter_Sales Manish_pdct Meet [PERSON_NAME] […" at bounding box center [143, 257] width 63 height 16
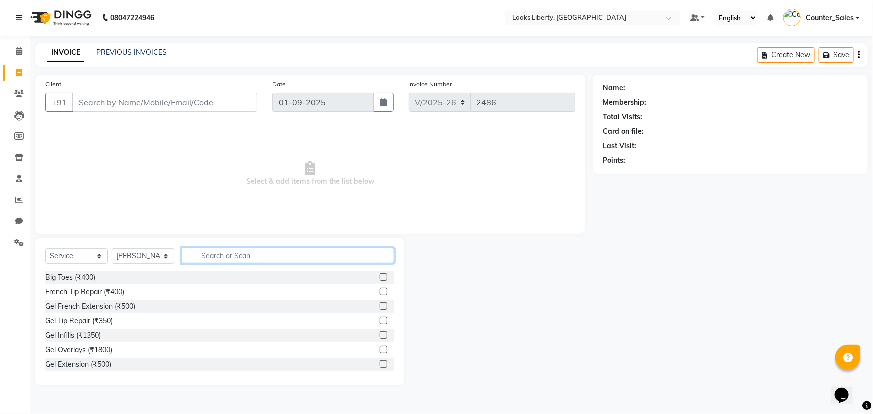
click at [216, 259] on input "text" at bounding box center [288, 256] width 213 height 16
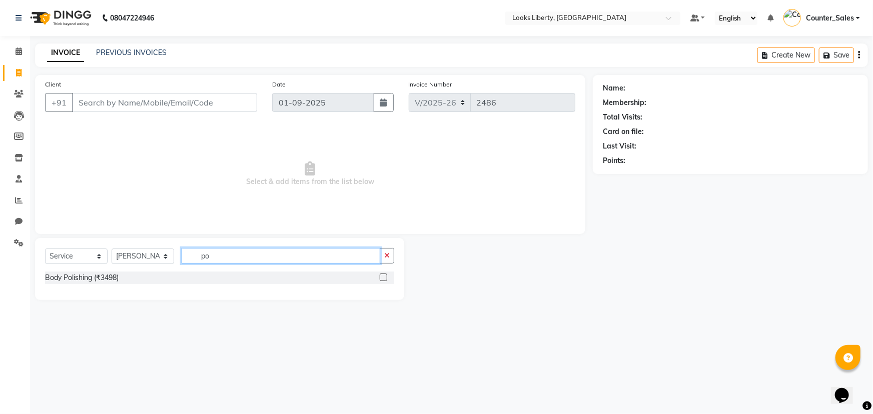
type input "p"
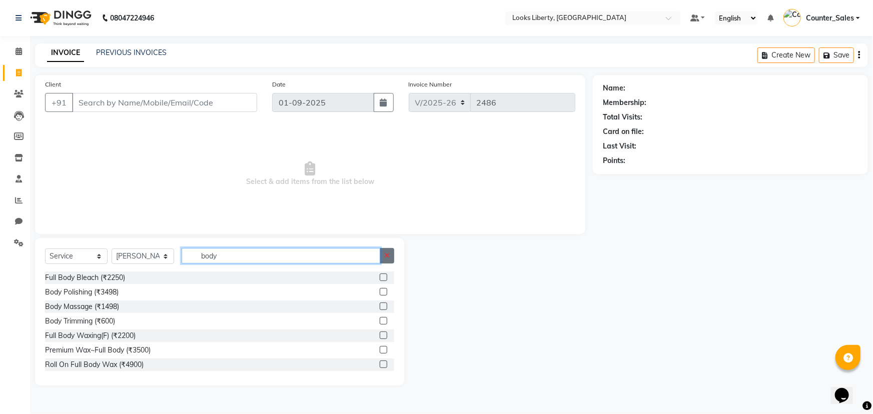
type input "body"
drag, startPoint x: 388, startPoint y: 255, endPoint x: 380, endPoint y: 258, distance: 8.7
click at [386, 255] on icon "button" at bounding box center [387, 255] width 6 height 7
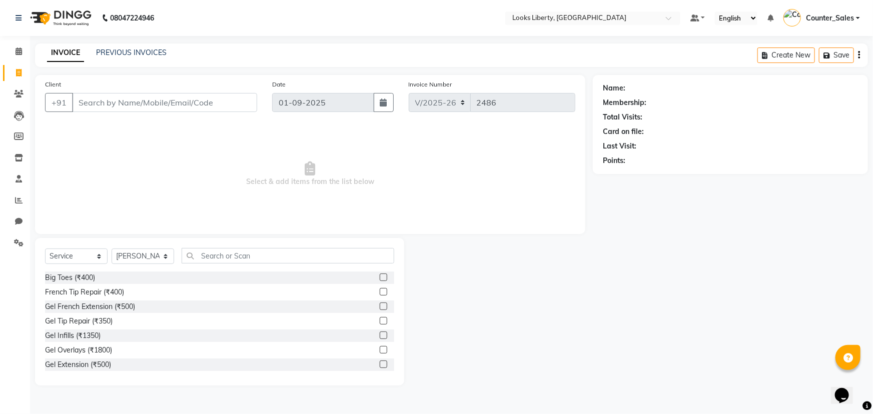
click at [316, 201] on span "Select & add items from the list below" at bounding box center [310, 174] width 530 height 100
click at [399, 202] on span "Select & add items from the list below" at bounding box center [310, 174] width 530 height 100
click at [272, 220] on span "Select & add items from the list below" at bounding box center [310, 174] width 530 height 100
click at [158, 255] on select "Select Stylist [PERSON_NAME] art Counter_Sales Manish_pdct Meet [PERSON_NAME] […" at bounding box center [143, 257] width 63 height 16
select select
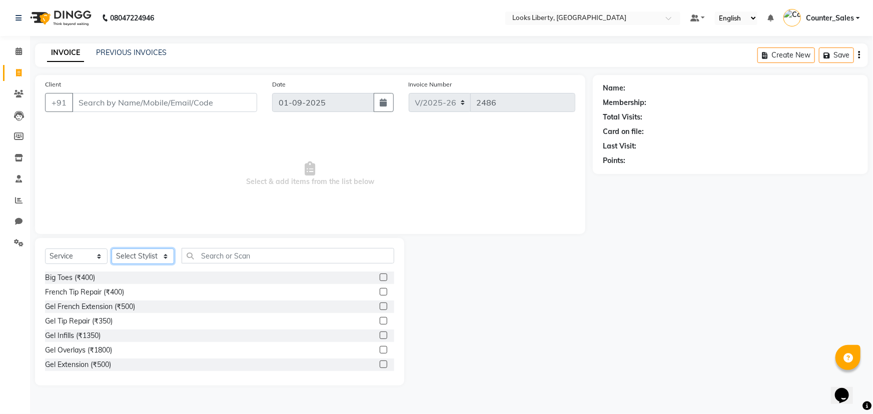
click at [112, 249] on select "Select Stylist [PERSON_NAME] art Counter_Sales Manish_pdct Meet [PERSON_NAME] […" at bounding box center [143, 257] width 63 height 16
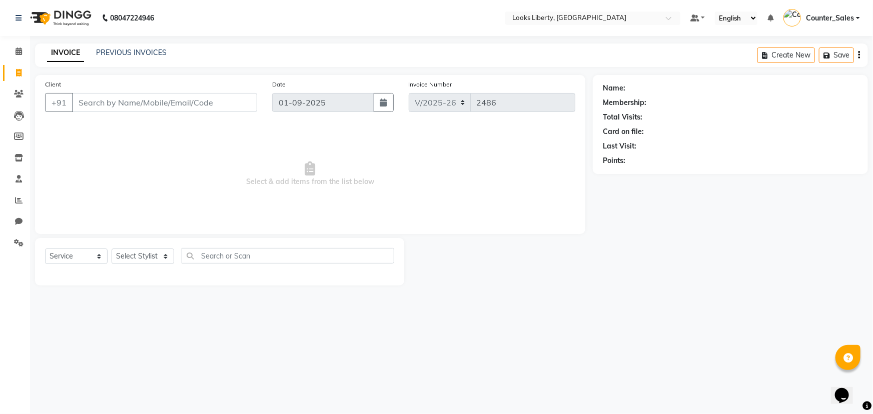
click at [258, 186] on span "Select & add items from the list below" at bounding box center [310, 174] width 530 height 100
